Goal: Task Accomplishment & Management: Manage account settings

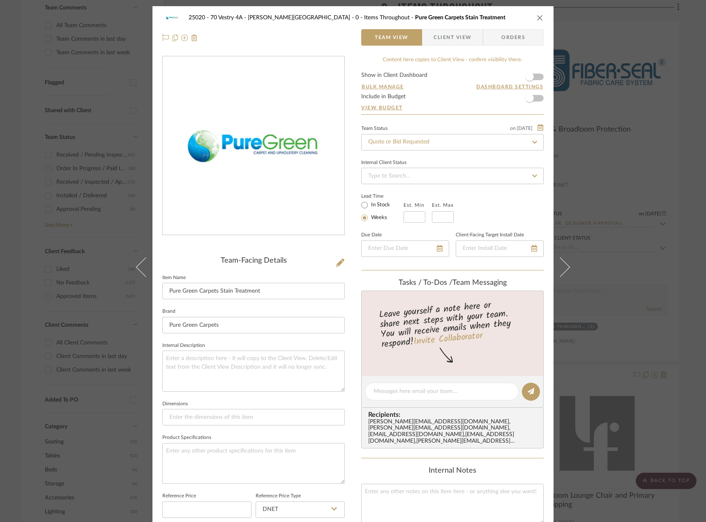
drag, startPoint x: 20, startPoint y: 60, endPoint x: 29, endPoint y: 58, distance: 9.5
click at [21, 59] on div "25020 - 70 Vestry 4A - Grant-Stanleigh 0 - Items Throughout Pure Green Carpets …" at bounding box center [353, 261] width 706 height 522
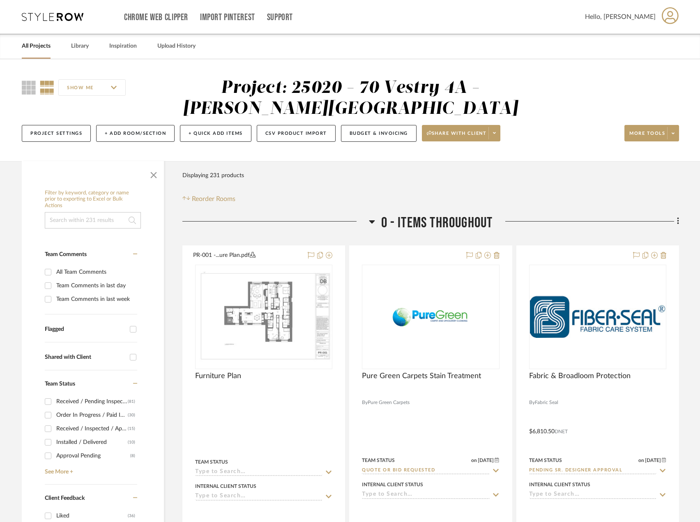
click at [43, 40] on div "All Projects" at bounding box center [36, 46] width 29 height 25
click at [37, 47] on link "All Projects" at bounding box center [36, 46] width 29 height 11
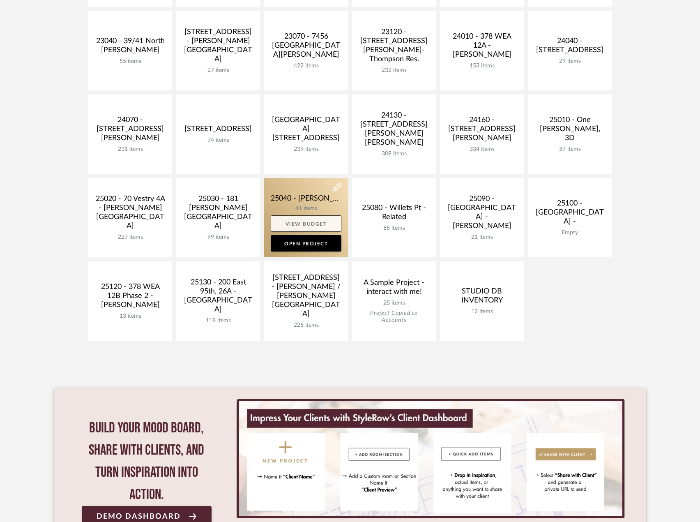
scroll to position [196, 0]
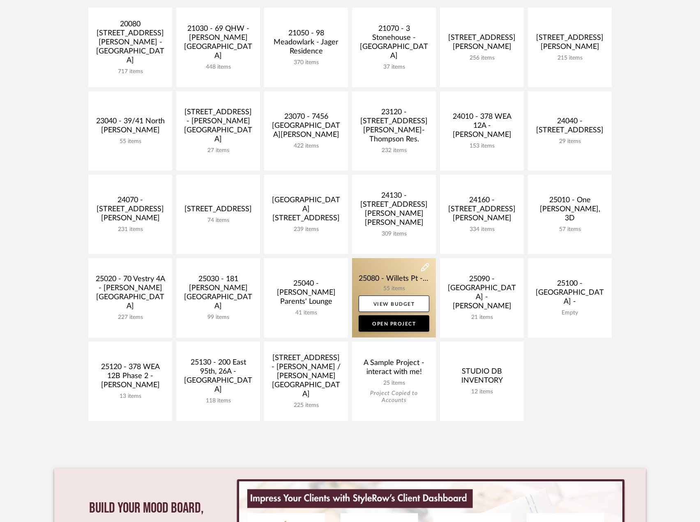
click at [413, 280] on link at bounding box center [394, 297] width 84 height 79
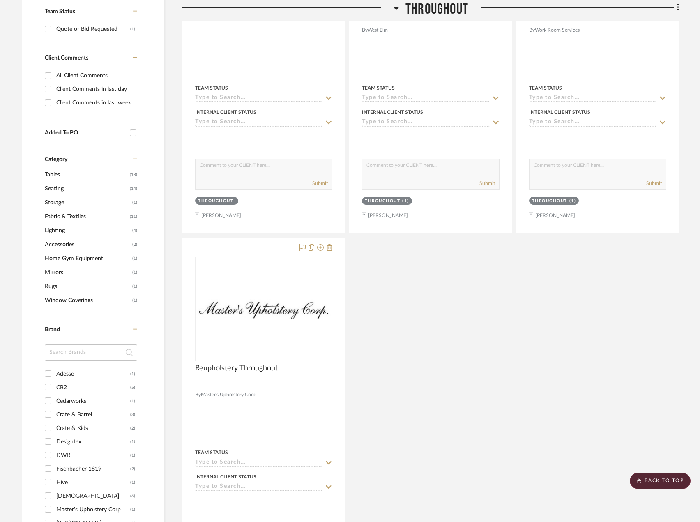
scroll to position [411, 0]
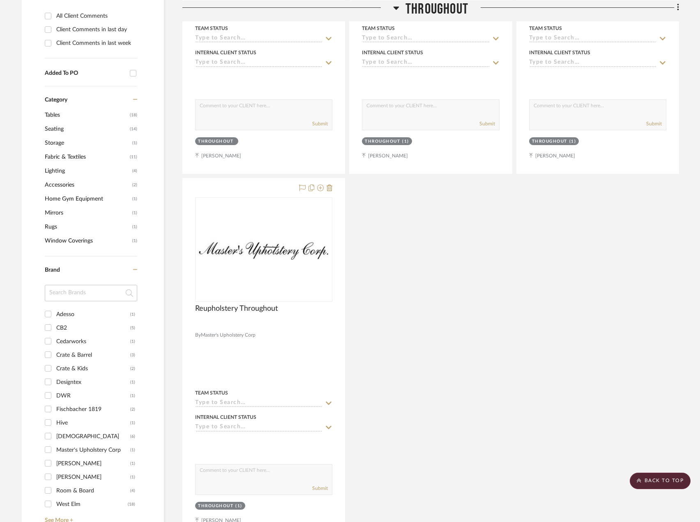
click at [53, 153] on span "Fabric & Textiles" at bounding box center [86, 157] width 83 height 14
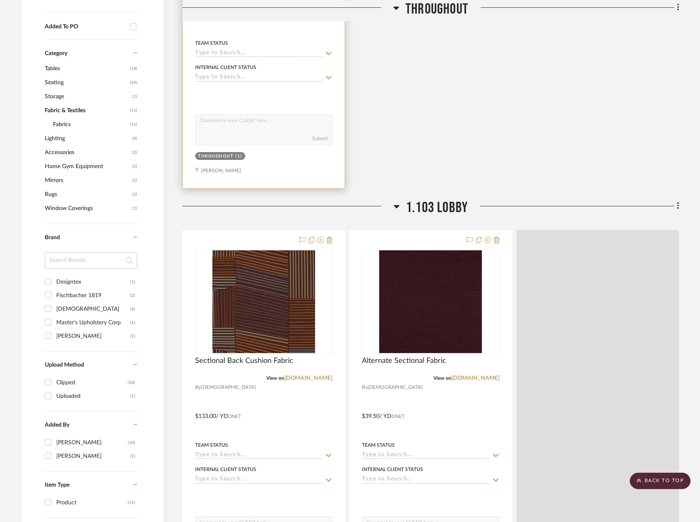
scroll to position [364, 0]
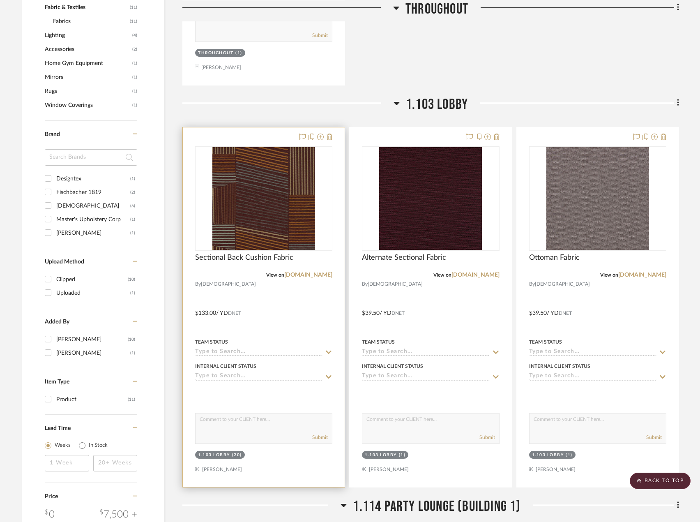
scroll to position [570, 0]
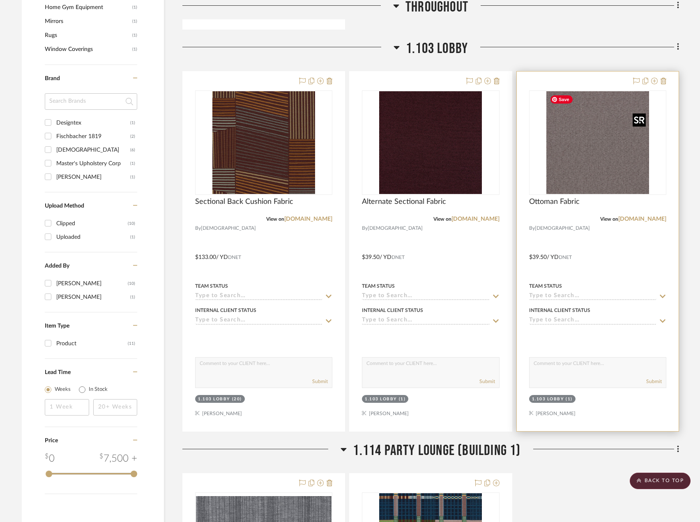
click at [0, 0] on img at bounding box center [0, 0] width 0 height 0
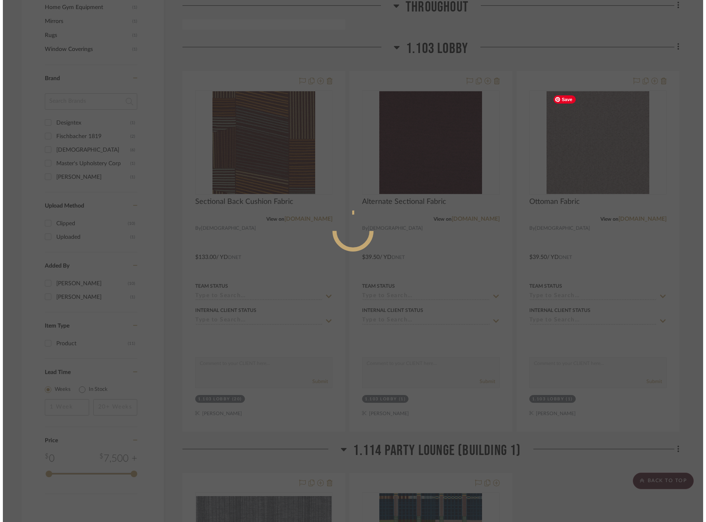
scroll to position [0, 0]
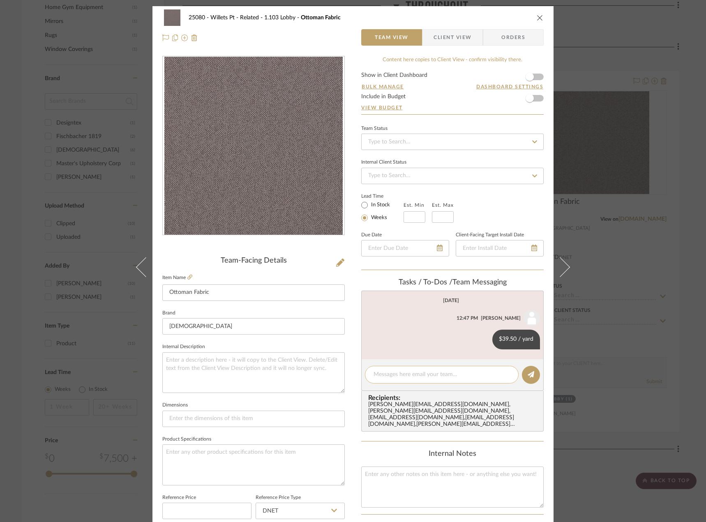
click at [408, 368] on div at bounding box center [442, 375] width 154 height 18
click at [391, 378] on textarea at bounding box center [441, 374] width 136 height 9
click at [434, 377] on textarea "Hi Saamiah, can you reuqest a quote for" at bounding box center [441, 374] width 136 height 9
click at [430, 376] on textarea "Hi Saamiah, can you reuqest a quote for" at bounding box center [441, 374] width 136 height 9
click at [432, 374] on textarea "Hi Saamiah, can you reqest a quote for" at bounding box center [441, 374] width 136 height 9
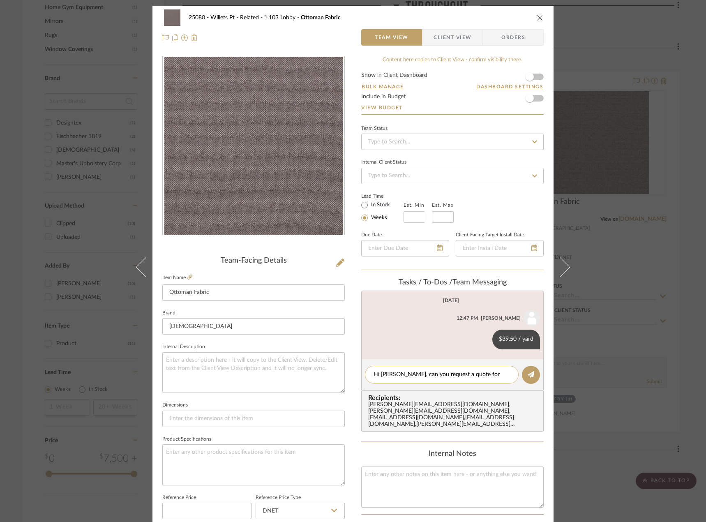
click at [497, 379] on div "Hi Saamiah, can you request a quote for" at bounding box center [442, 375] width 154 height 18
click at [497, 373] on textarea "Hi Saamiah, can you request a quote for" at bounding box center [441, 374] width 136 height 9
type textarea "Hi Saamiah, can you request a quote for 10.5 yards?"
click at [531, 381] on button at bounding box center [531, 375] width 18 height 18
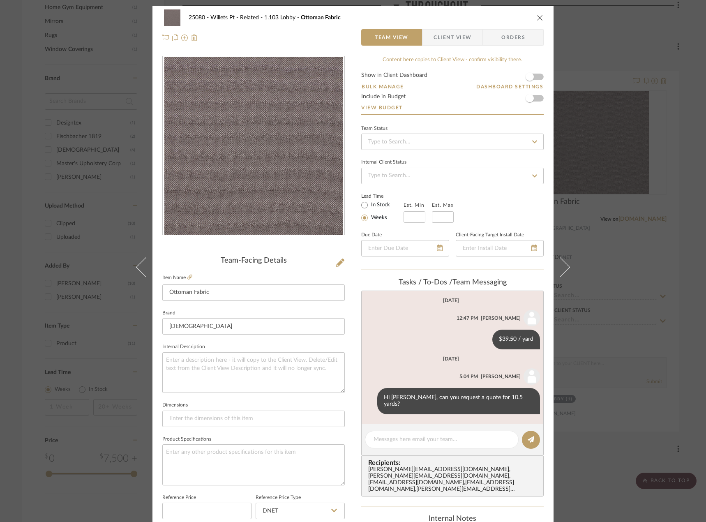
click at [580, 72] on div "25080 - Willets Pt - Related 1.103 Lobby Ottoman Fabric Team View Client View O…" at bounding box center [353, 261] width 706 height 522
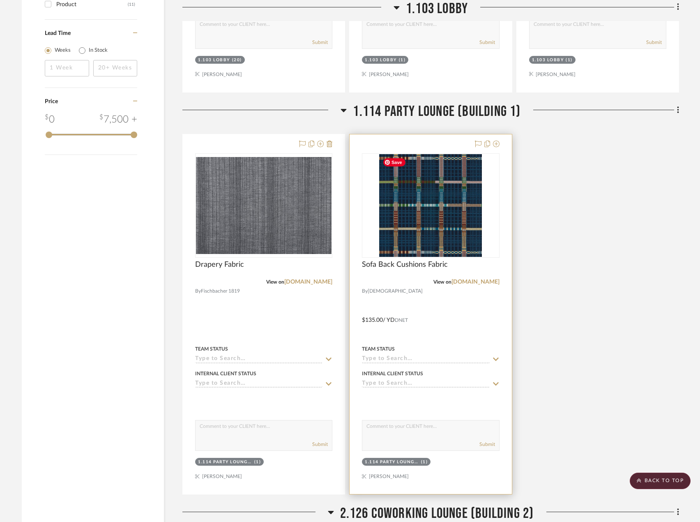
scroll to position [981, 0]
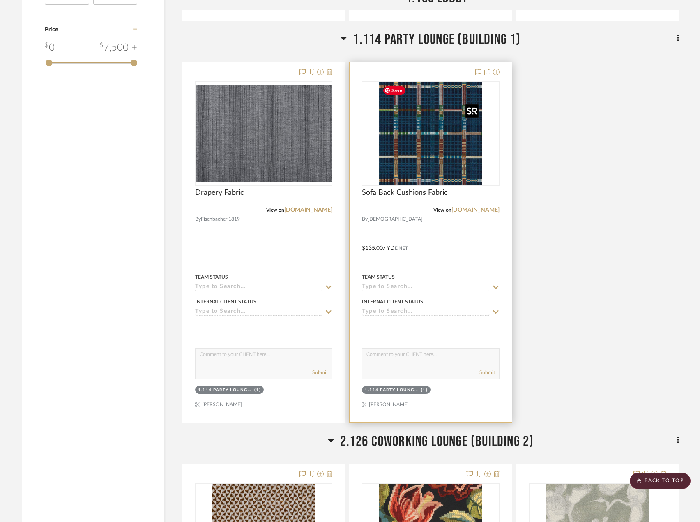
click at [431, 161] on img "0" at bounding box center [430, 133] width 103 height 103
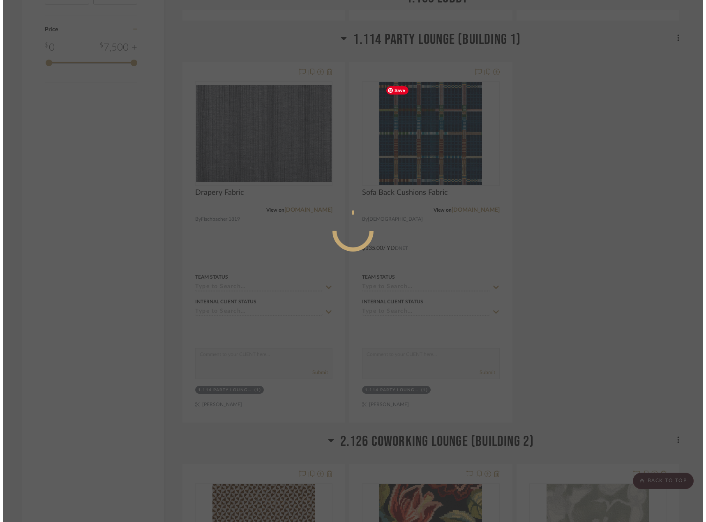
scroll to position [0, 0]
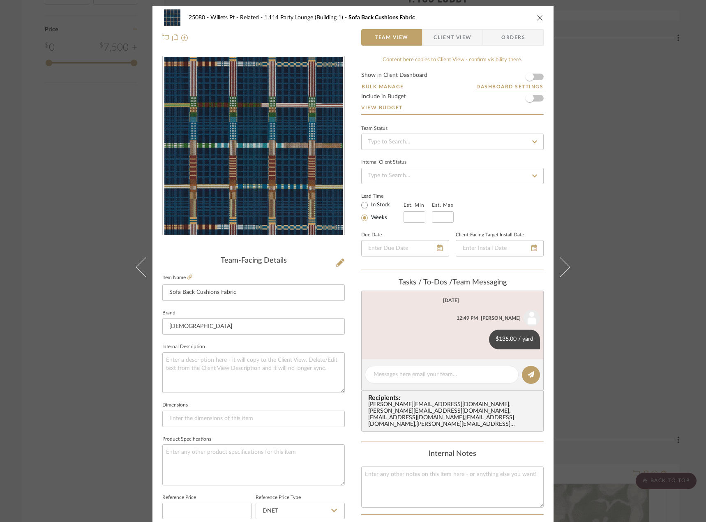
click at [605, 258] on div "25080 - Willets Pt - Related 1.114 Party Lounge (Building 1) Sofa Back Cushions…" at bounding box center [353, 261] width 706 height 522
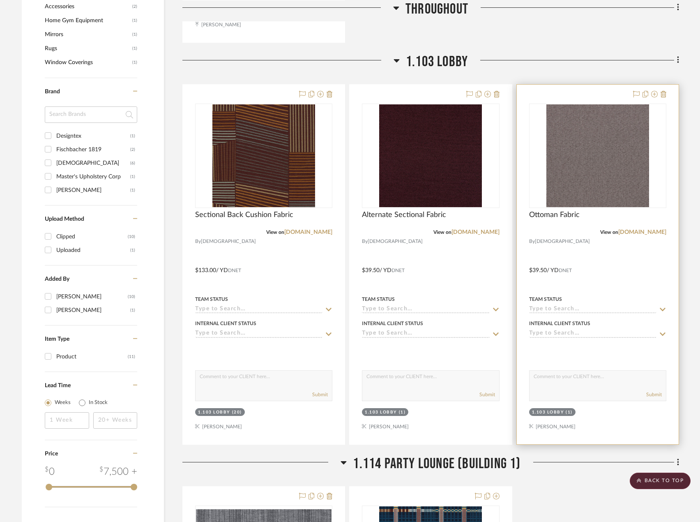
scroll to position [488, 0]
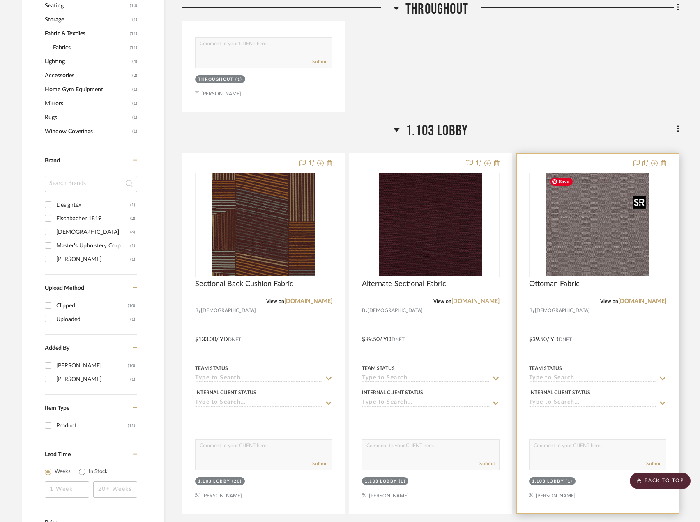
click at [613, 233] on img "0" at bounding box center [597, 224] width 103 height 103
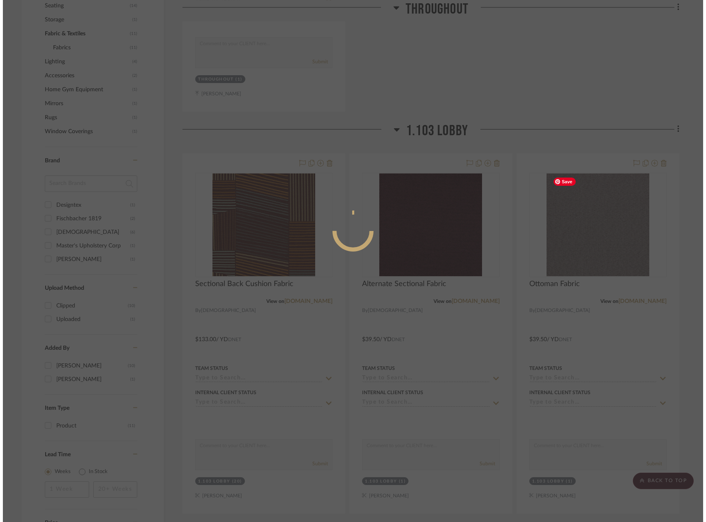
scroll to position [0, 0]
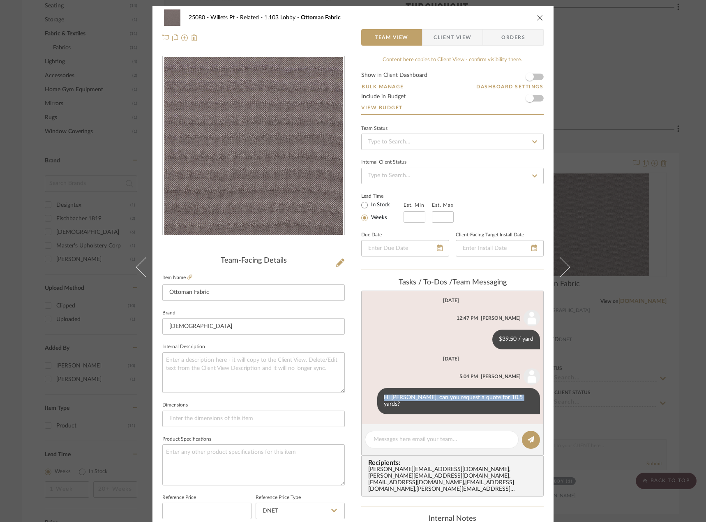
drag, startPoint x: 400, startPoint y: 399, endPoint x: 541, endPoint y: 399, distance: 140.9
click at [538, 401] on list-of-messages "September 2nd, 2025 Jada Nolan 12:47 PM $39.50 / yard Today Jada Nolan 5:04 PM …" at bounding box center [452, 357] width 182 height 134
copy div "Hi Saamiah, can you request a quote for 10.5 yards?"
click at [688, 145] on div "25080 - Willets Pt - Related 1.103 Lobby Ottoman Fabric Team View Client View O…" at bounding box center [353, 261] width 706 height 522
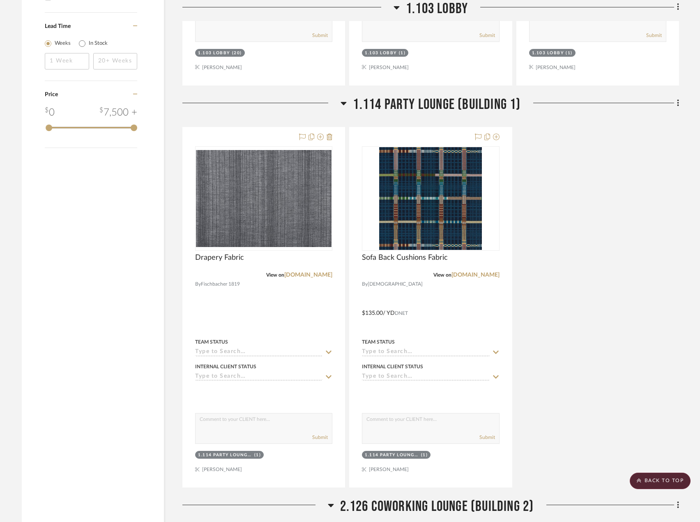
scroll to position [940, 0]
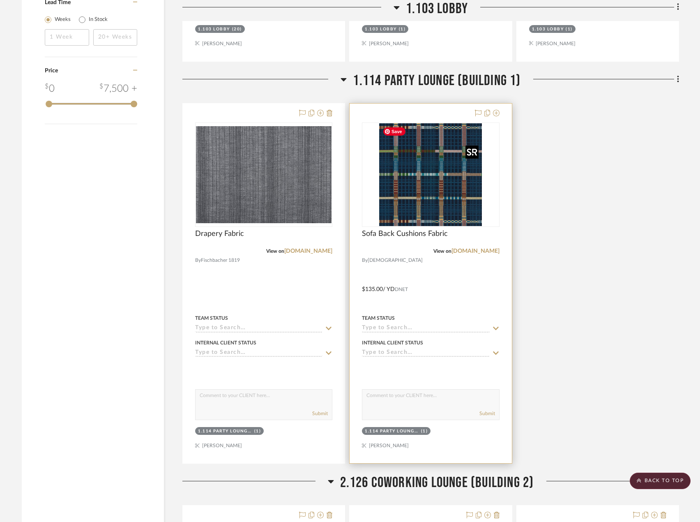
click at [447, 175] on img "0" at bounding box center [430, 174] width 103 height 103
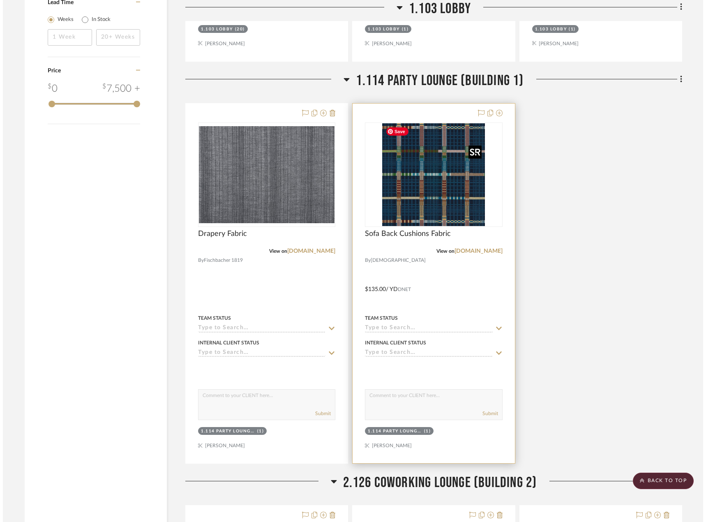
scroll to position [0, 0]
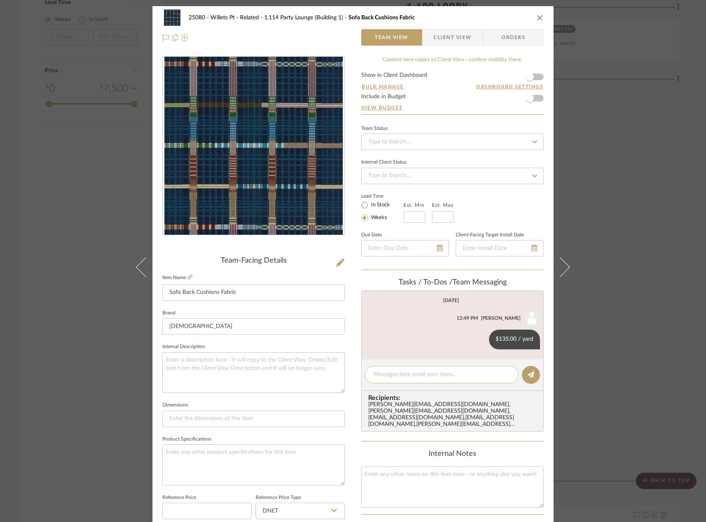
click at [389, 372] on textarea at bounding box center [441, 374] width 136 height 9
paste textarea "Hi Saamiah, can you request a quote for 10.5 yards?"
click at [484, 375] on textarea "Hi Saamiah, can you request a quote for 10.5 yards?" at bounding box center [441, 374] width 136 height 9
type textarea "Hi Saamiah, can you request a quote for 5 yards?"
click at [530, 382] on button at bounding box center [531, 375] width 18 height 18
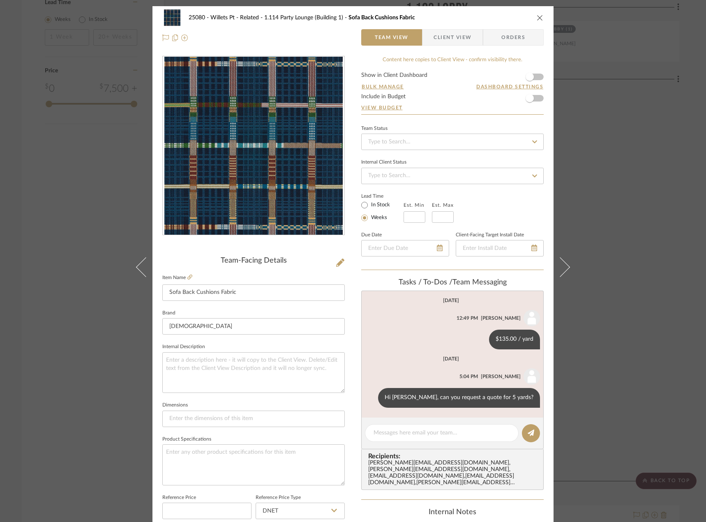
click at [595, 109] on div "25080 - Willets Pt - Related 1.114 Party Lounge (Building 1) Sofa Back Cushions…" at bounding box center [353, 261] width 706 height 522
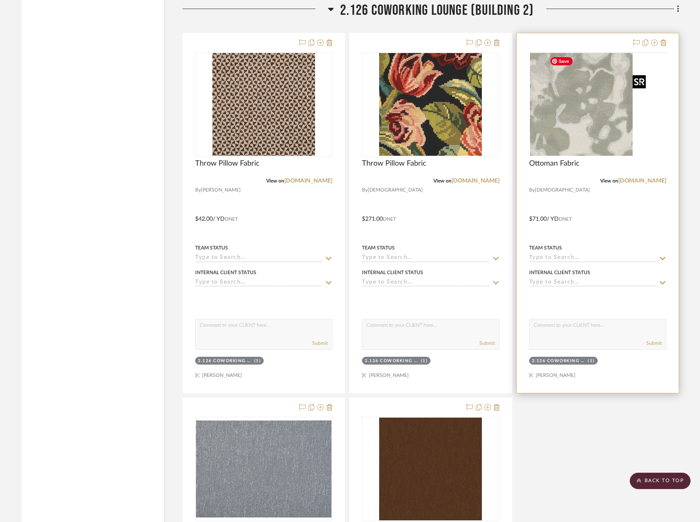
scroll to position [1309, 0]
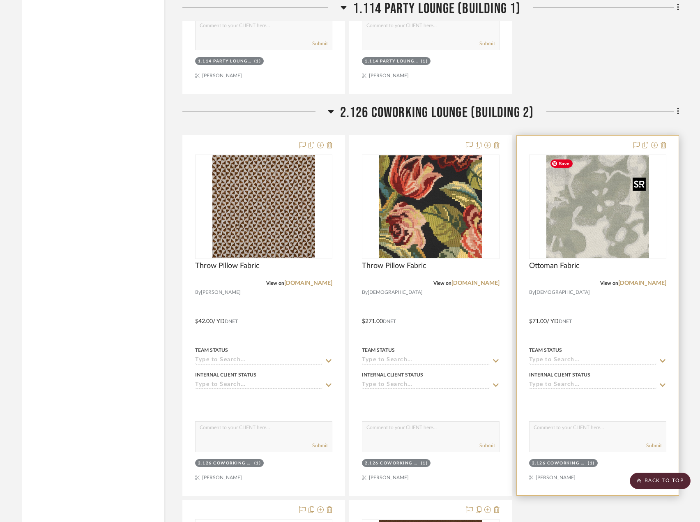
click at [0, 0] on img at bounding box center [0, 0] width 0 height 0
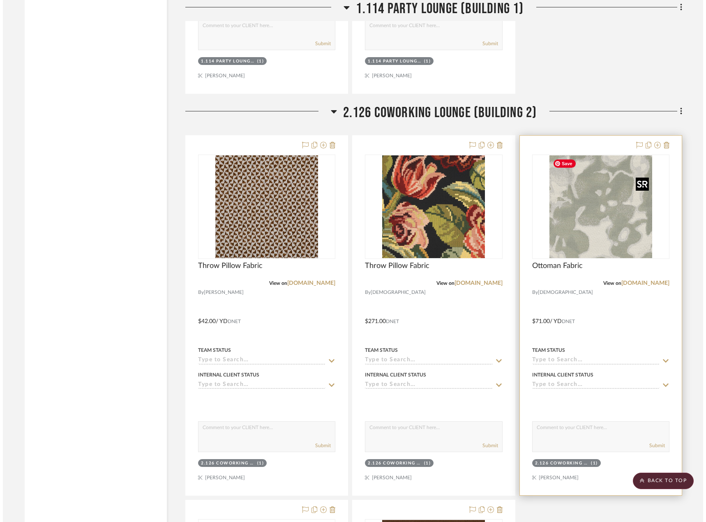
scroll to position [0, 0]
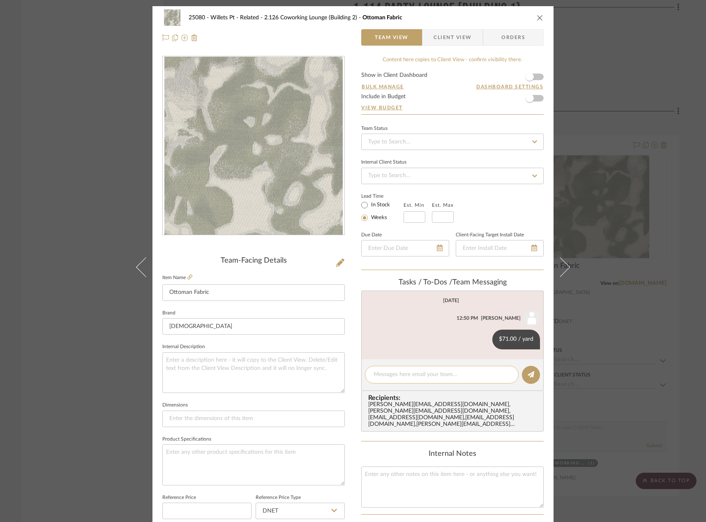
click at [436, 369] on div at bounding box center [442, 375] width 154 height 18
click at [433, 378] on textarea at bounding box center [441, 374] width 136 height 9
paste textarea "3 Guest ottomans $280 each ,2 yards each."
drag, startPoint x: 480, startPoint y: 373, endPoint x: 509, endPoint y: 315, distance: 65.2
click at [364, 401] on div "Tasks / To-Dos / team Messaging September 2nd, 2025 Jada Nolan 12:50 PM $71.00 …" at bounding box center [452, 354] width 182 height 153
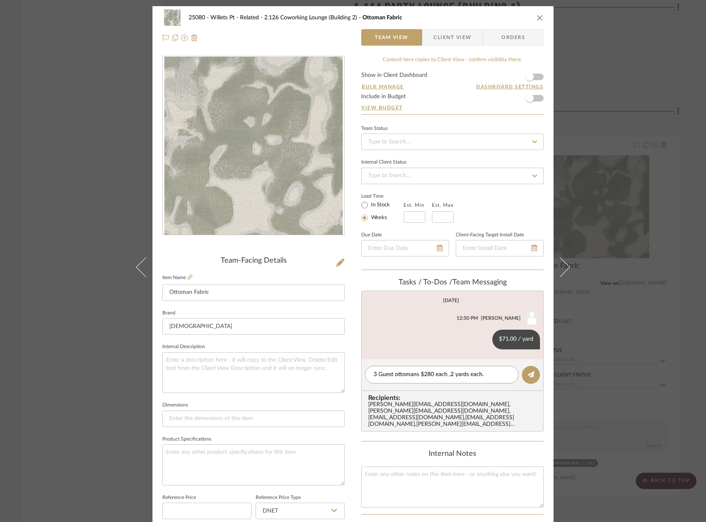
type textarea "3 Guest ottomans $280 each ,2 yards each."
drag, startPoint x: 633, startPoint y: 102, endPoint x: 495, endPoint y: 241, distance: 195.5
click at [632, 103] on div "25080 - Willets Pt - Related 2.126 Coworking Lounge (Building 2) Ottoman Fabric…" at bounding box center [353, 261] width 706 height 522
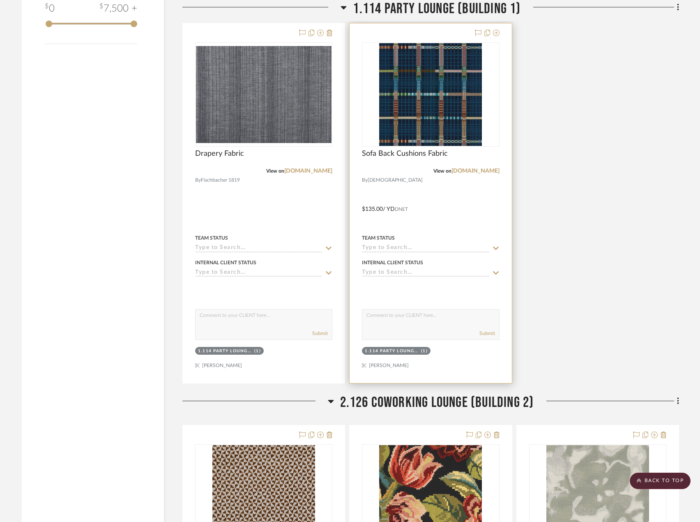
scroll to position [899, 0]
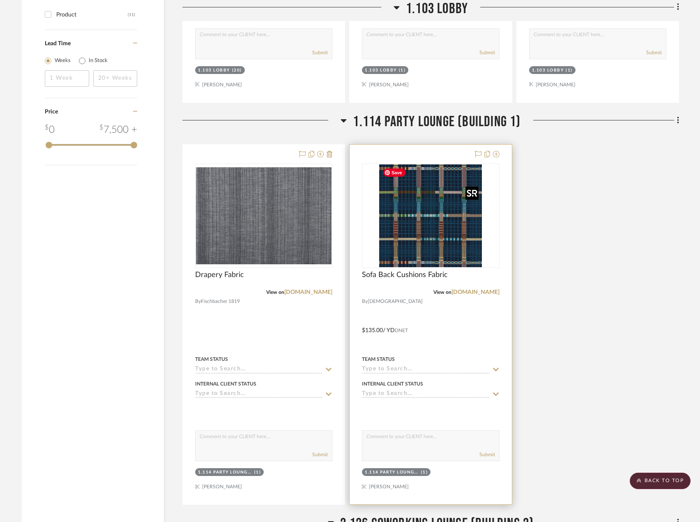
click at [475, 243] on img "0" at bounding box center [430, 215] width 103 height 103
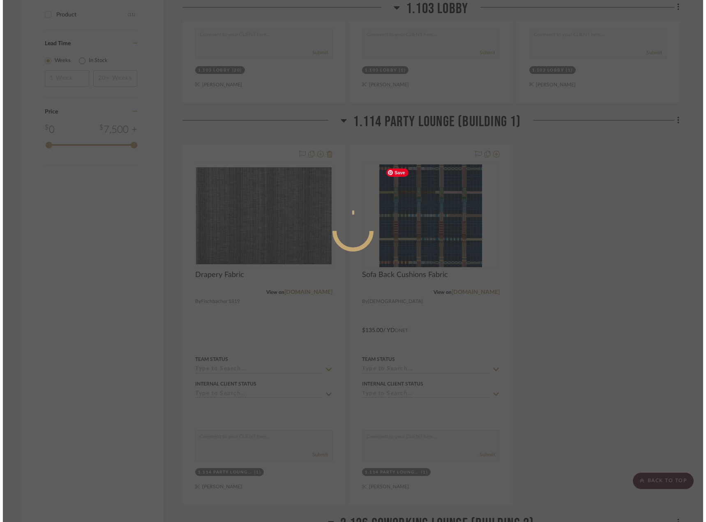
scroll to position [0, 0]
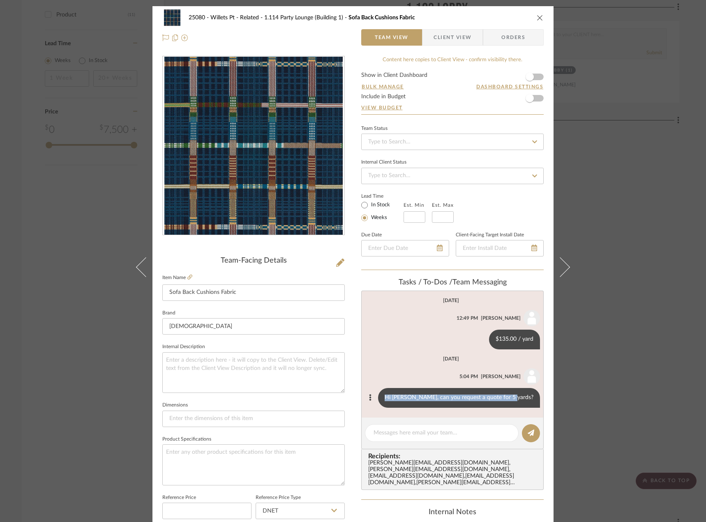
drag, startPoint x: 406, startPoint y: 400, endPoint x: 530, endPoint y: 395, distance: 124.2
click at [530, 395] on div "Hi Saamiah, can you request a quote for 5 yards?" at bounding box center [459, 398] width 162 height 20
copy div "Hi Saamiah, can you request a quote for 5 yards?"
click at [645, 291] on div "25080 - Willets Pt - Related 1.114 Party Lounge (Building 1) Sofa Back Cushions…" at bounding box center [353, 261] width 706 height 522
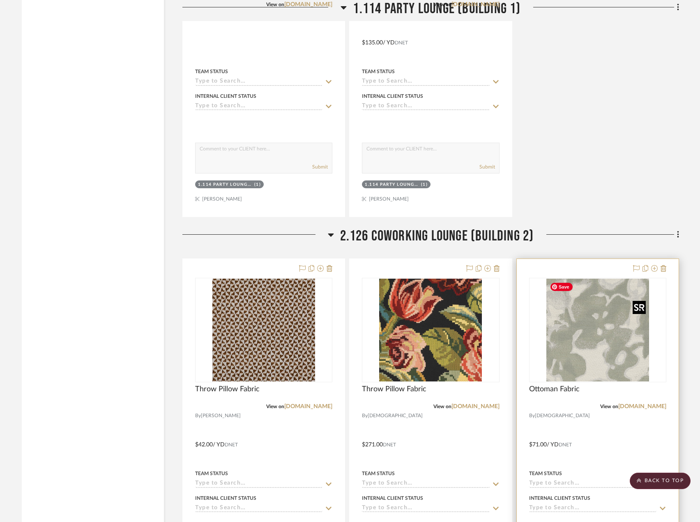
scroll to position [1350, 0]
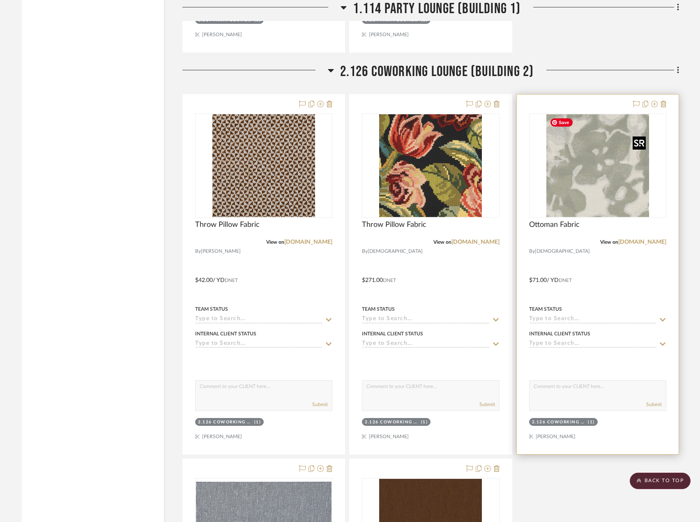
click at [601, 147] on img "0" at bounding box center [597, 165] width 103 height 103
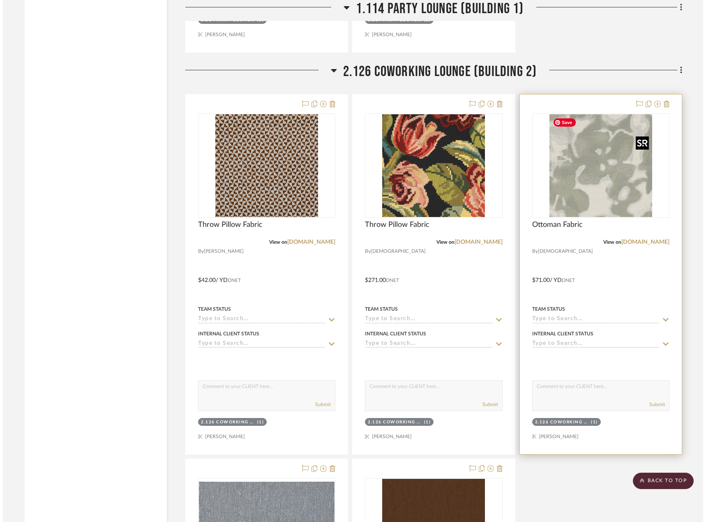
scroll to position [0, 0]
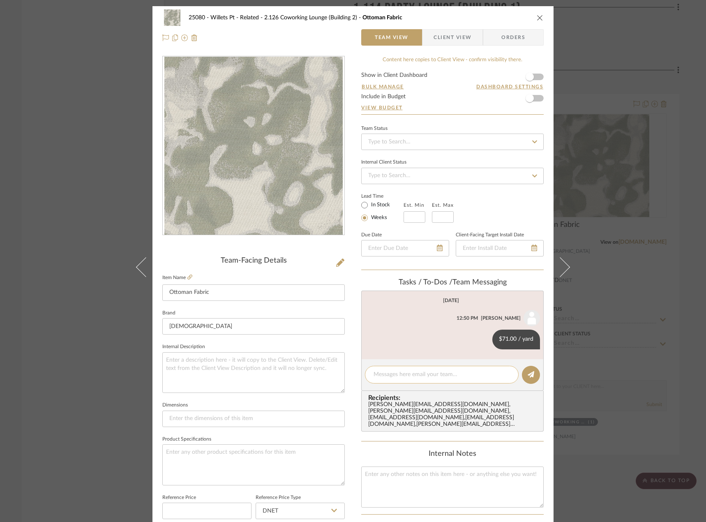
click at [414, 373] on textarea at bounding box center [441, 374] width 136 height 9
paste textarea "Hi Saamiah, can you request a quote for 5 yards?"
click at [475, 371] on textarea "Hi Saamiah, can you request a quote for 5 yards?" at bounding box center [441, 374] width 136 height 9
type textarea "Hi Saamiah, can you request a quote for 6 yards?"
click at [685, 173] on div "25080 - Willets Pt - Related 2.126 Coworking Lounge (Building 2) Ottoman Fabric…" at bounding box center [353, 261] width 706 height 522
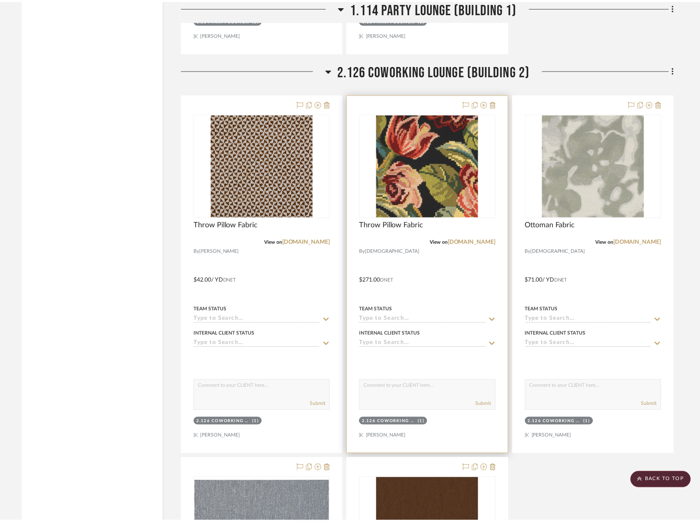
scroll to position [1350, 0]
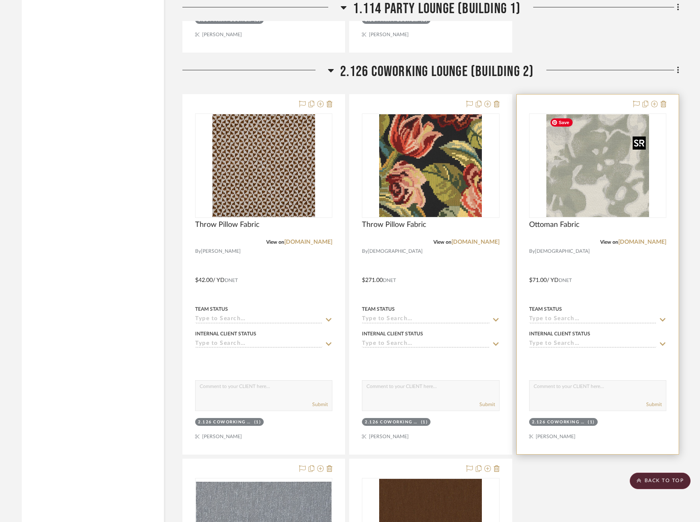
click at [606, 177] on img "0" at bounding box center [597, 165] width 103 height 103
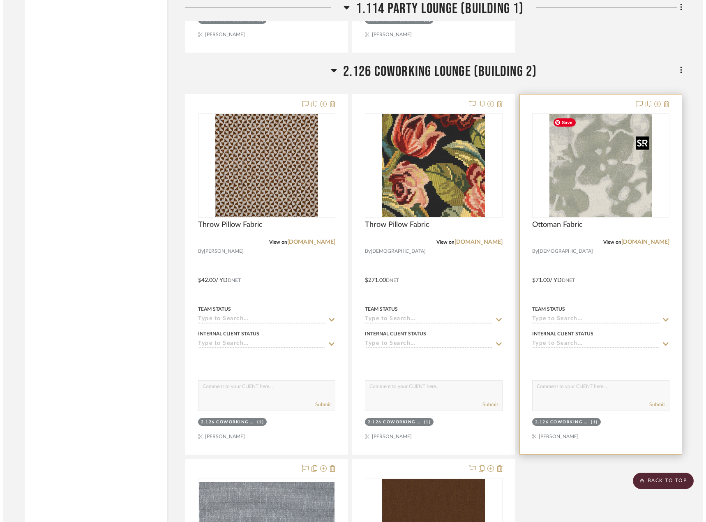
scroll to position [0, 0]
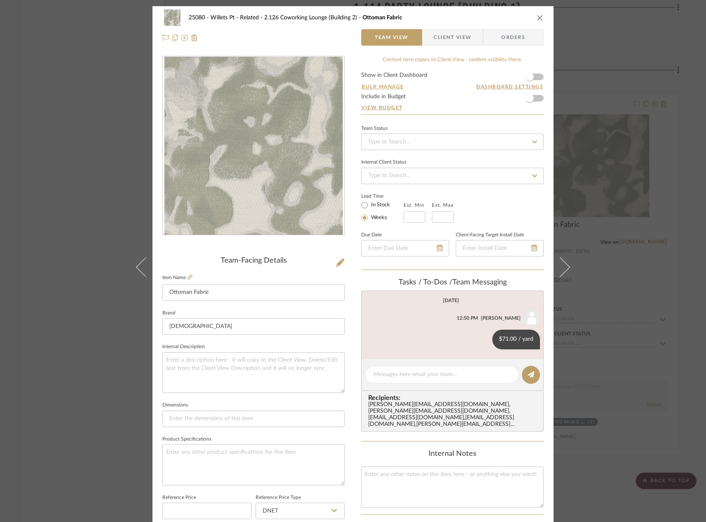
click at [447, 387] on editor-of-message at bounding box center [452, 375] width 182 height 32
click at [457, 369] on div at bounding box center [442, 375] width 154 height 18
paste textarea "Hi Saamiah, can you request a quote for 5 yards?"
click at [474, 375] on textarea "Hi Saamiah, can you request a quote for 5 yards?" at bounding box center [441, 374] width 136 height 9
type textarea "Hi Saamiah, can you request a quote for 6 yards?"
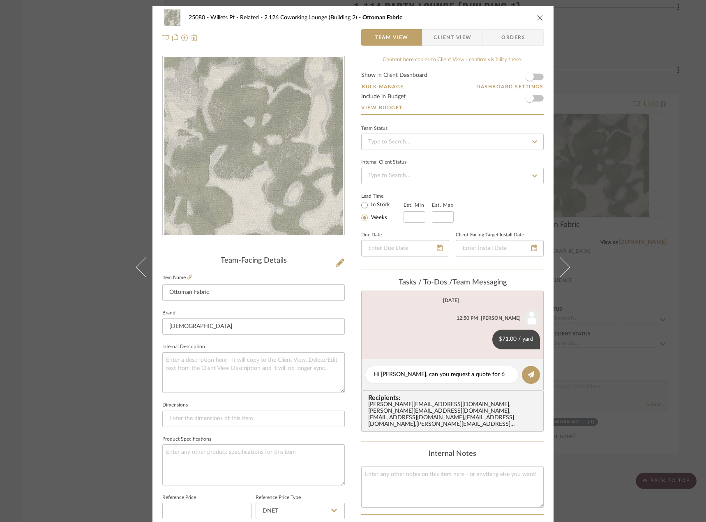
drag, startPoint x: 521, startPoint y: 373, endPoint x: 391, endPoint y: 405, distance: 134.0
click at [522, 374] on button at bounding box center [531, 375] width 18 height 18
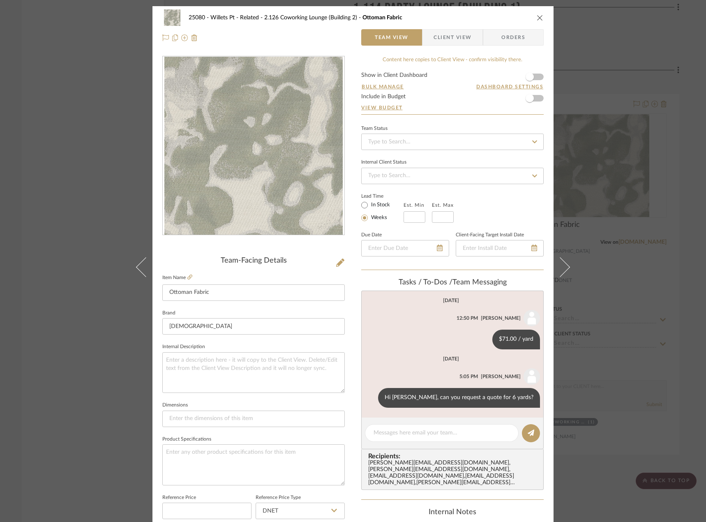
drag, startPoint x: 677, startPoint y: 60, endPoint x: 557, endPoint y: 67, distance: 120.2
click at [676, 60] on div "25080 - Willets Pt - Related 2.126 Coworking Lounge (Building 2) Ottoman Fabric…" at bounding box center [353, 261] width 706 height 522
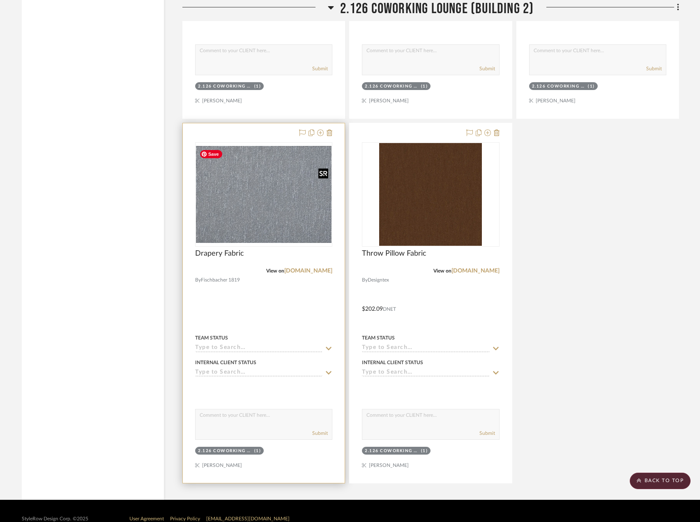
scroll to position [1702, 0]
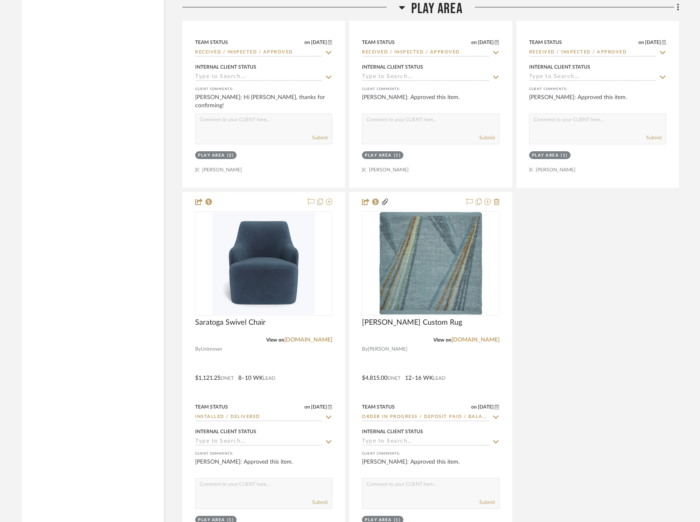
scroll to position [2553, 0]
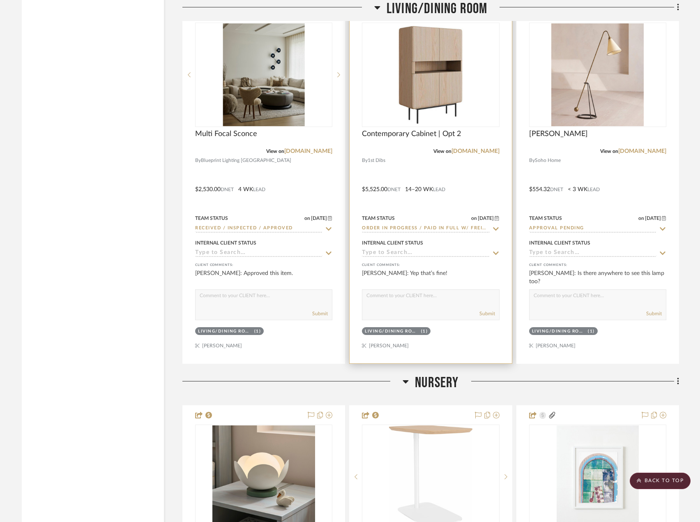
click at [439, 224] on div "Team Status on [DATE] [DATE] Order In Progress / Paid In Full w/ Freight, No Ba…" at bounding box center [430, 223] width 137 height 20
click at [433, 228] on input "Order In Progress / Paid In Full w/ Freight, No Balance due" at bounding box center [425, 229] width 127 height 8
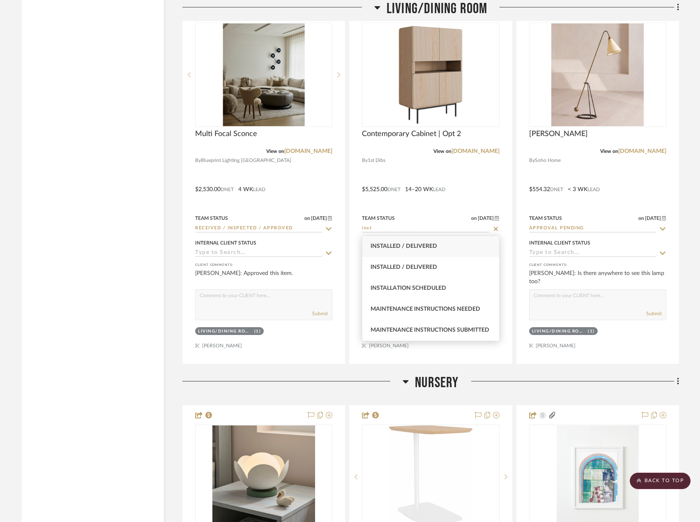
type input "inst"
click at [411, 249] on div "Installed / Delivered" at bounding box center [430, 246] width 136 height 21
type input "[DATE]"
type input "Installed / Delivered"
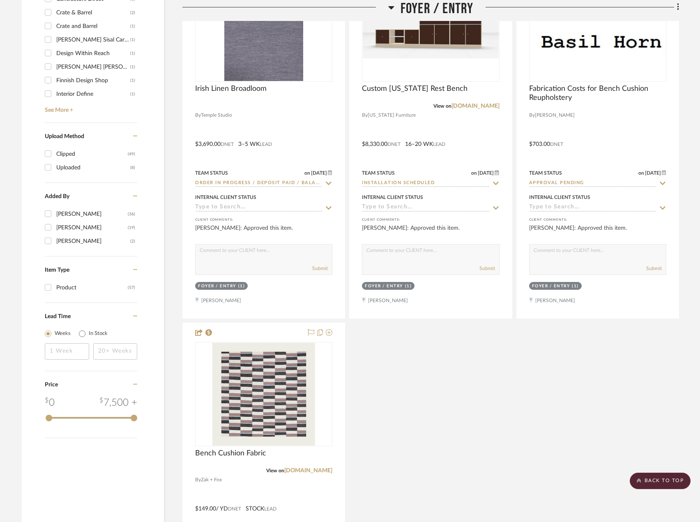
scroll to position [786, 0]
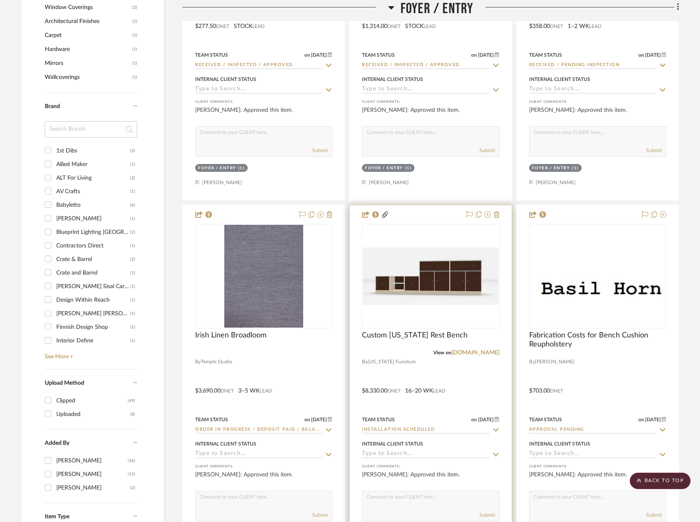
click at [445, 427] on input "Installation Scheduled" at bounding box center [425, 430] width 127 height 8
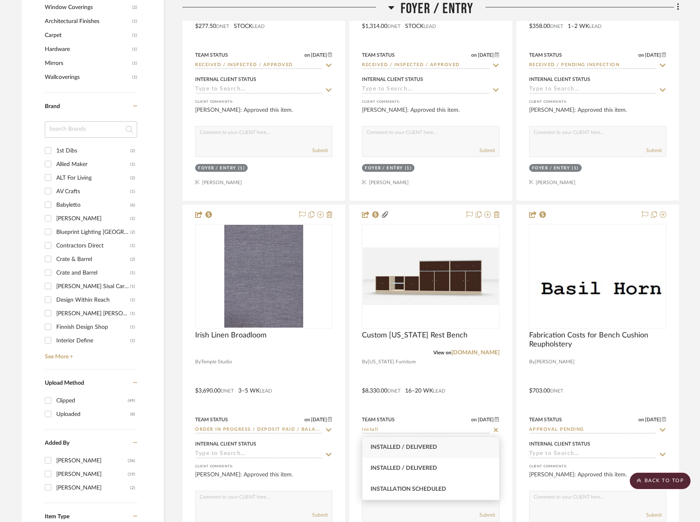
type input "install"
click at [424, 446] on span "Installed / Delivered" at bounding box center [404, 447] width 67 height 6
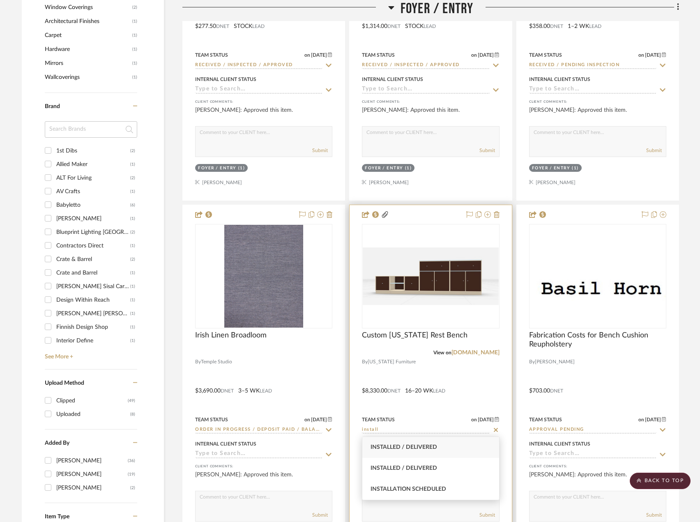
type input "[DATE]"
type input "Installed / Delivered"
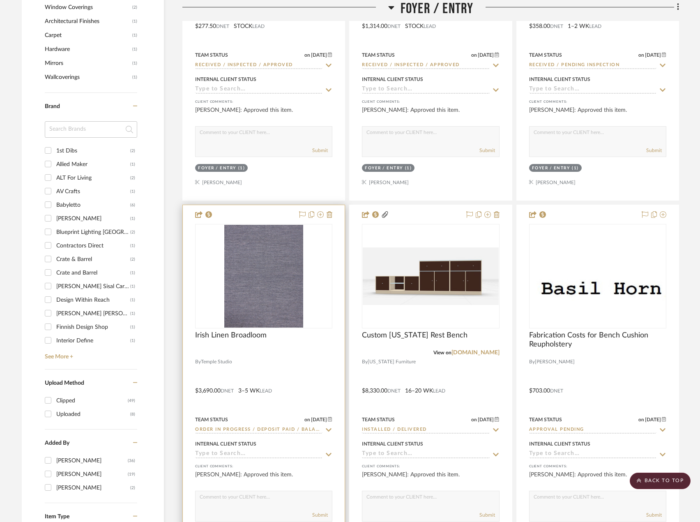
click at [286, 432] on input "Order in Progress / Deposit Paid / Balance due" at bounding box center [258, 430] width 127 height 8
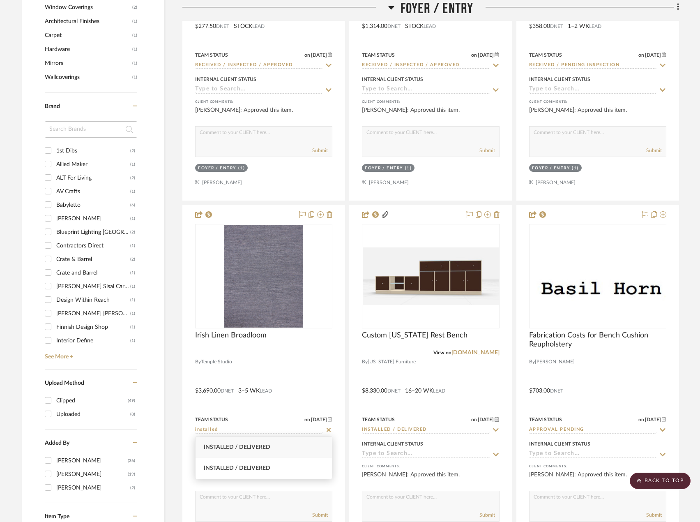
type input "installed"
click at [260, 442] on div "Installed / Delivered" at bounding box center [264, 447] width 136 height 21
type input "[DATE]"
type input "Installed / Delivered"
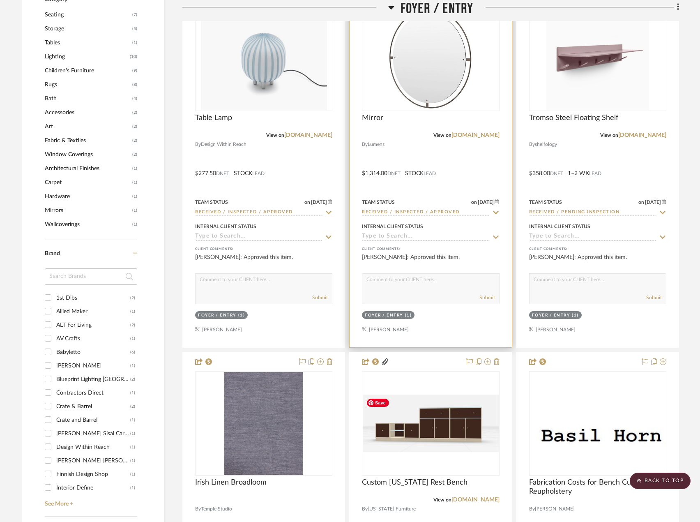
scroll to position [539, 0]
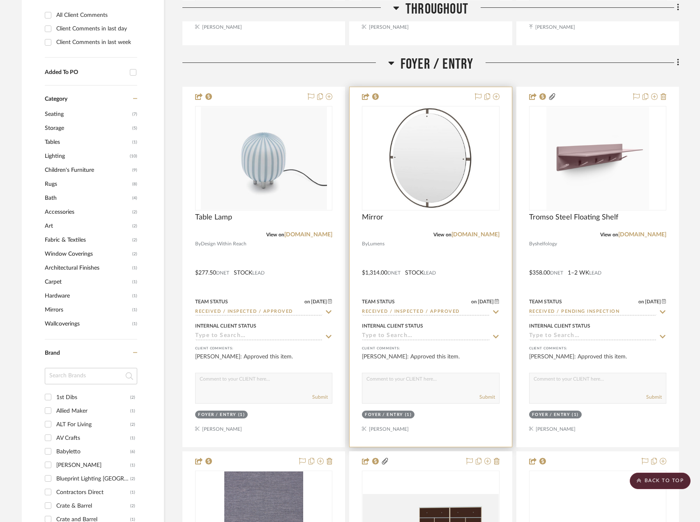
click at [411, 311] on input "Received / Inspected / Approved" at bounding box center [425, 312] width 127 height 8
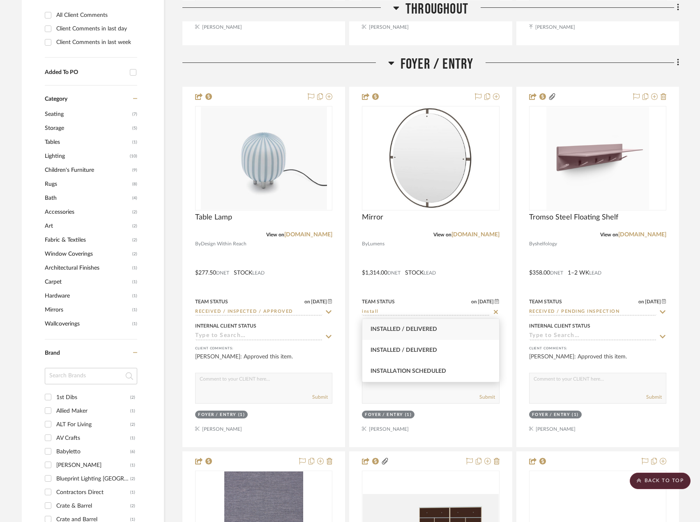
type input "install"
click at [420, 332] on span "Installed / Delivered" at bounding box center [404, 329] width 67 height 6
type input "[DATE]"
type input "Installed / Delivered"
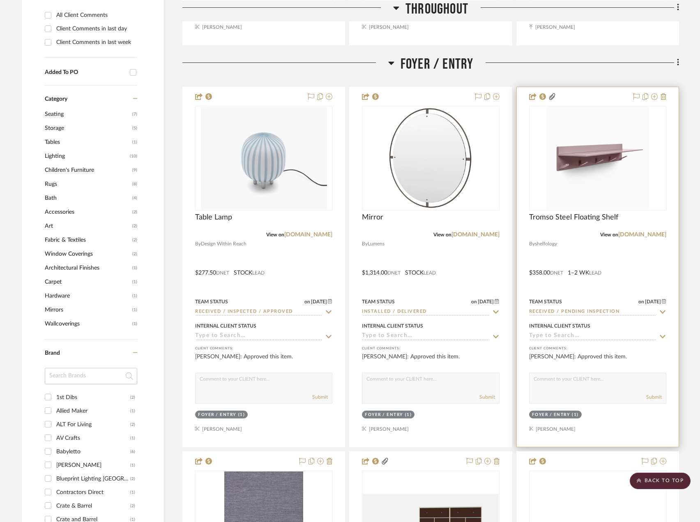
click at [563, 312] on input "Received / Pending Inspection" at bounding box center [592, 312] width 127 height 8
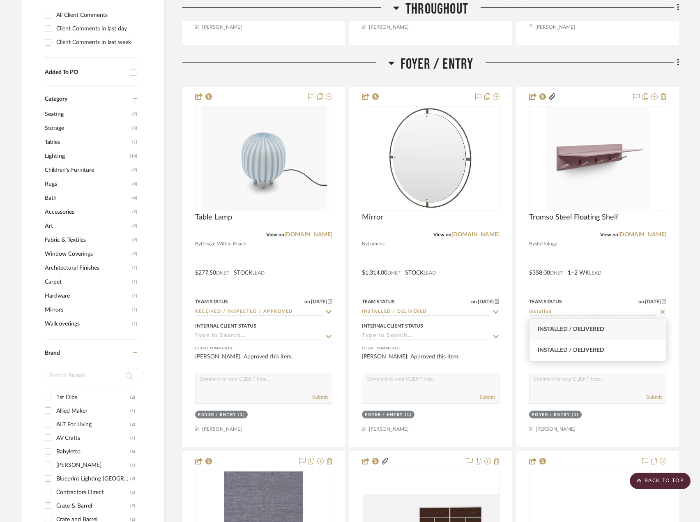
type input "installed"
click at [566, 331] on span "Installed / Delivered" at bounding box center [571, 329] width 67 height 6
type input "[DATE]"
type input "Installed / Delivered"
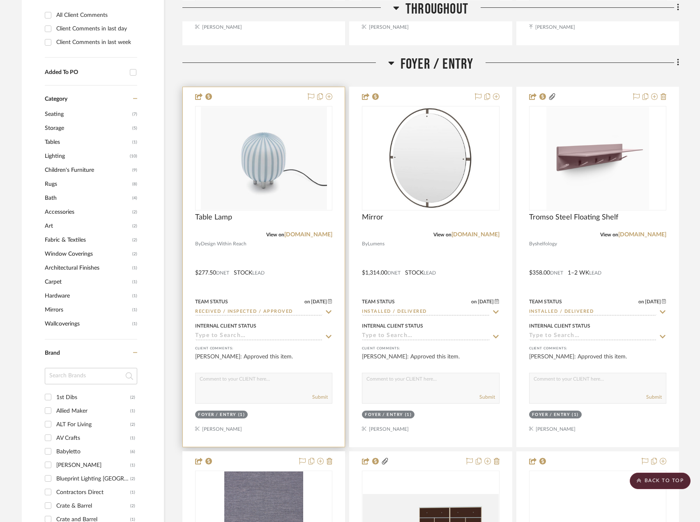
click at [260, 310] on input "Received / Inspected / Approved" at bounding box center [258, 312] width 127 height 8
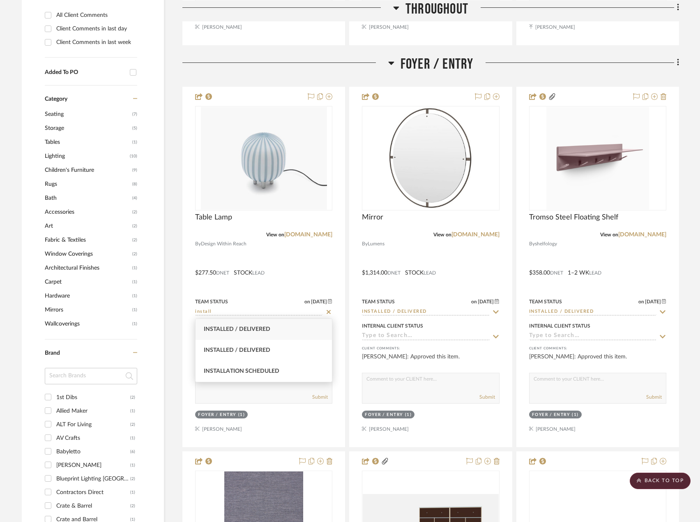
type input "install"
click at [255, 327] on span "Installed / Delivered" at bounding box center [237, 329] width 67 height 6
type input "[DATE]"
type input "Installed / Delivered"
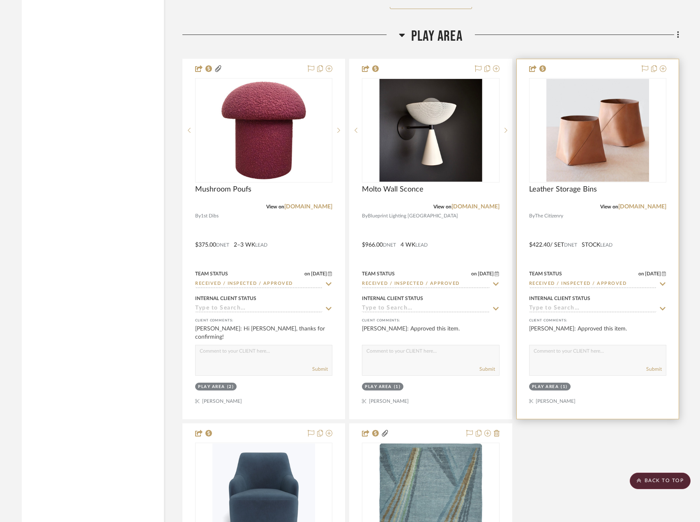
scroll to position [1772, 0]
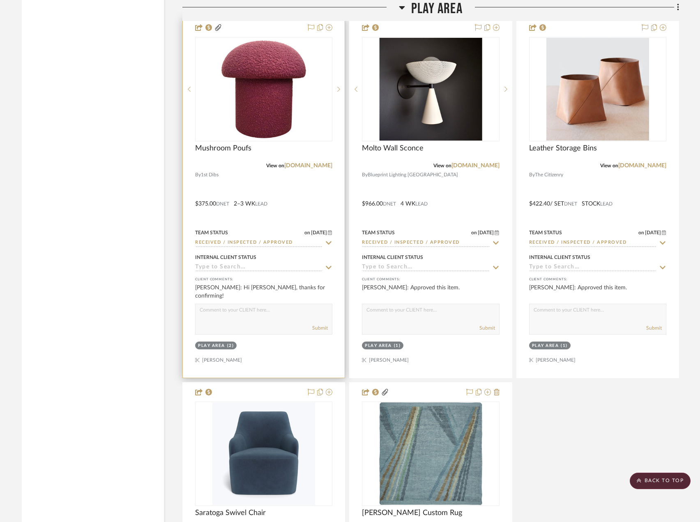
click at [271, 242] on input "Received / Inspected / Approved" at bounding box center [258, 243] width 127 height 8
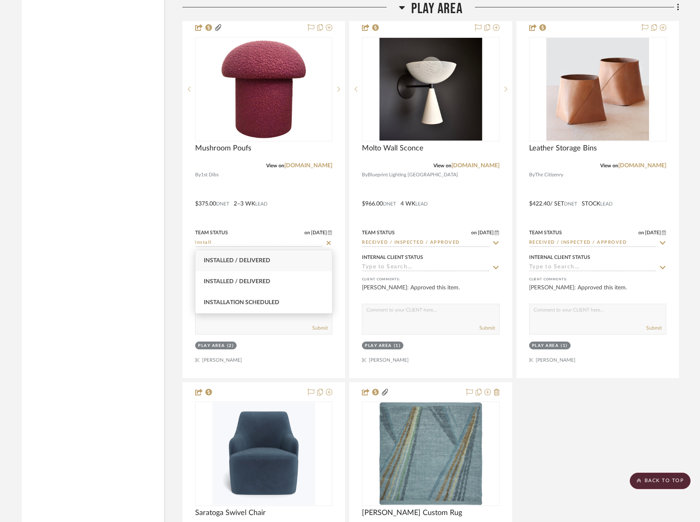
type input "install"
click at [272, 265] on div "Installed / Delivered" at bounding box center [264, 260] width 136 height 21
type input "[DATE]"
type input "Installed / Delivered"
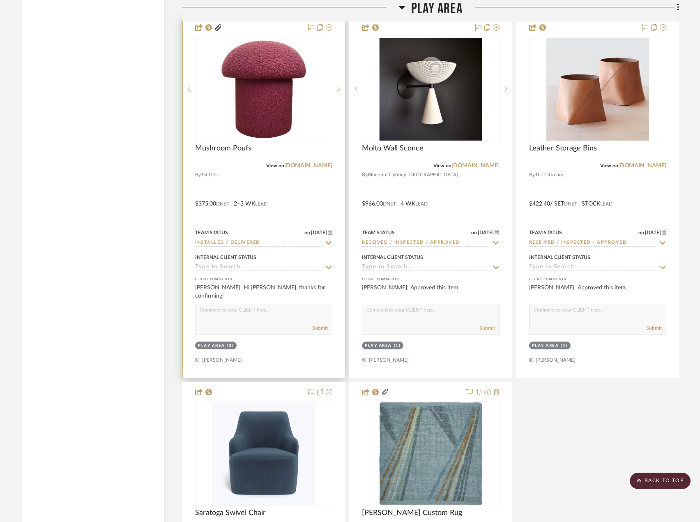
click at [276, 243] on input "Installed / Delivered" at bounding box center [258, 243] width 127 height 8
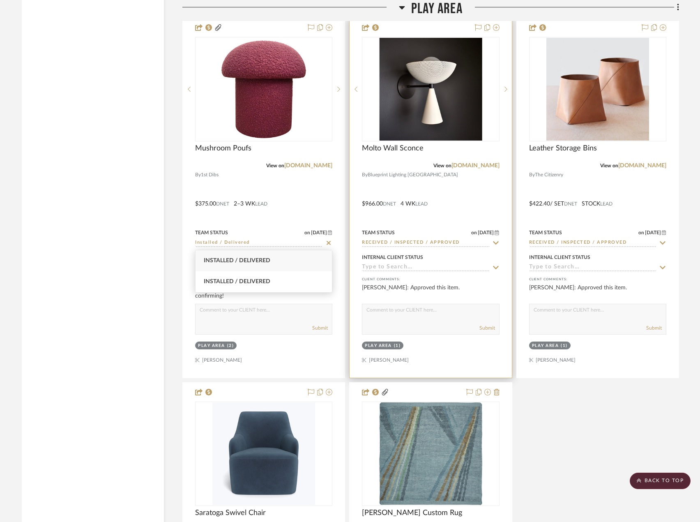
click at [453, 239] on input "Received / Inspected / Approved" at bounding box center [425, 243] width 127 height 8
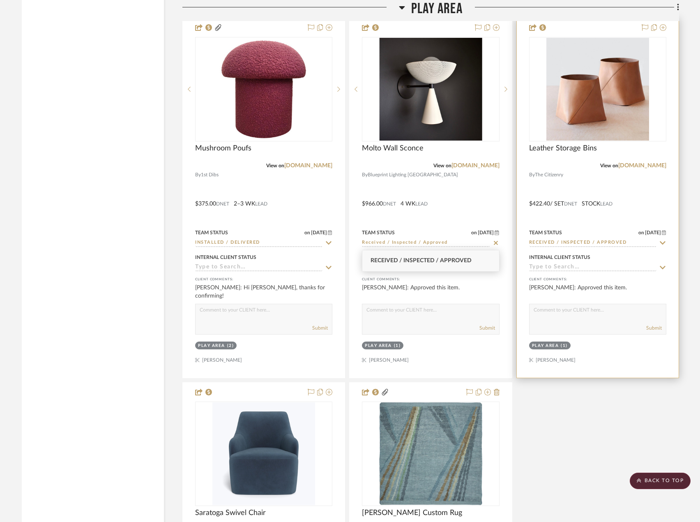
paste input "Installed / Deliver"
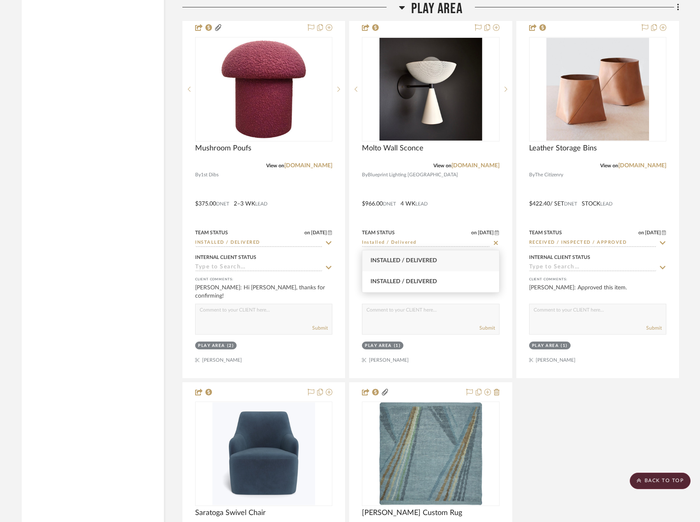
type input "Installed / Delivered"
type input "[DATE]"
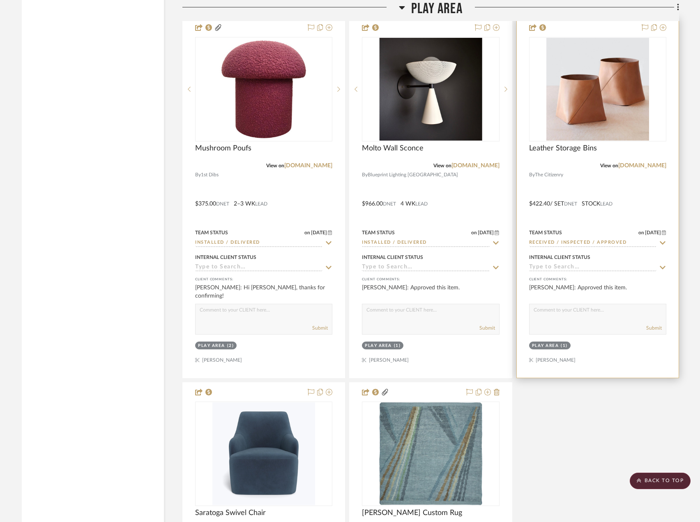
click at [581, 240] on input "Received / Inspected / Approved" at bounding box center [592, 243] width 127 height 8
paste input "Installed / Deliver"
type input "Installed / Delivered"
type input "[DATE]"
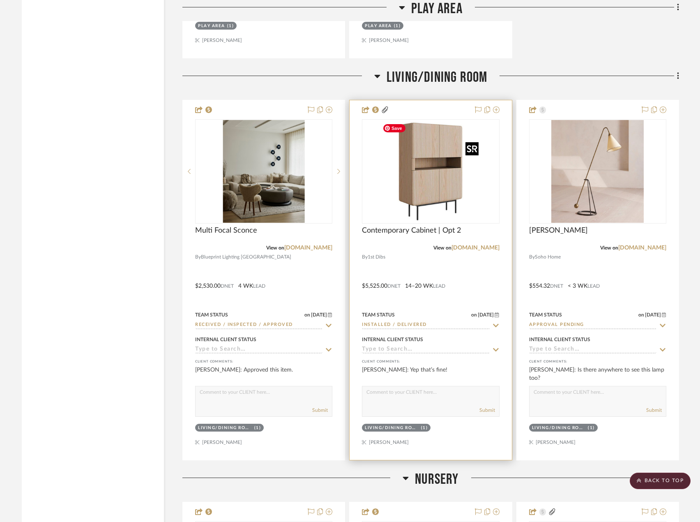
scroll to position [2471, 0]
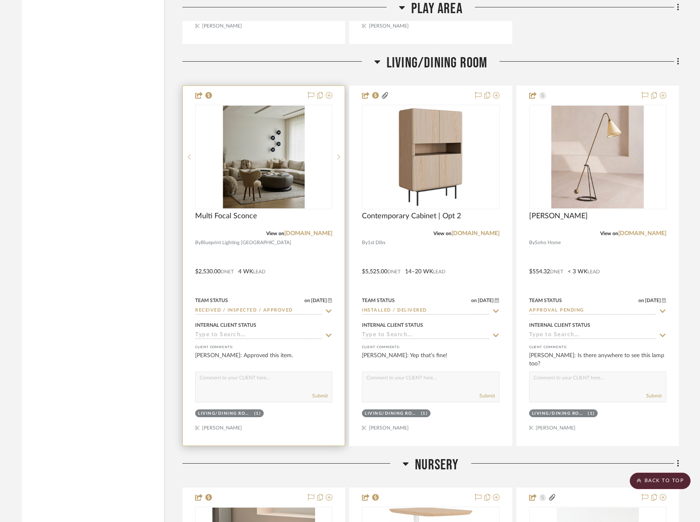
click at [281, 311] on input "Received / Inspected / Approved" at bounding box center [258, 311] width 127 height 8
paste input "Installed / Deliver"
type input "Installed / Delivered"
type input "[DATE]"
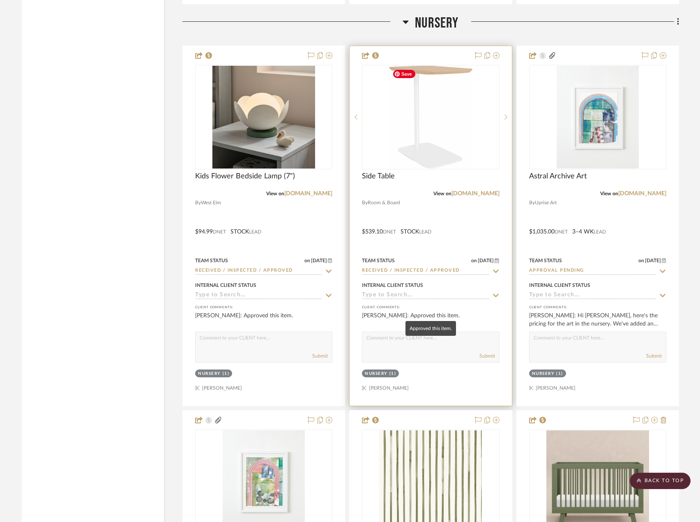
scroll to position [2922, 0]
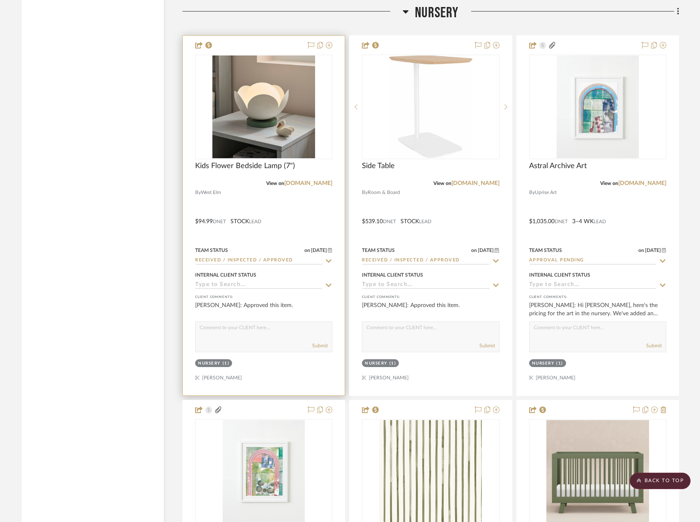
click at [288, 260] on input "Received / Inspected / Approved" at bounding box center [258, 261] width 127 height 8
paste input "Installed / Deliver"
type input "Received / Inspected / Approved"
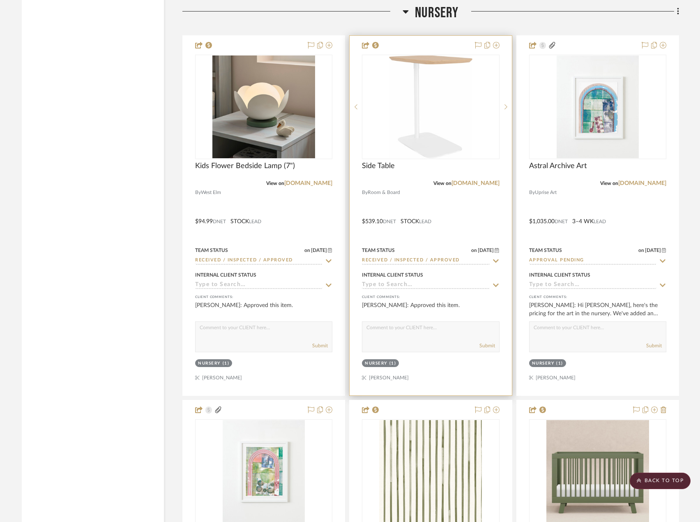
click at [410, 262] on input "Received / Inspected / Approved" at bounding box center [425, 261] width 127 height 8
paste input "Installed / Deliver"
type input "Installed / Delivered"
type input "[DATE]"
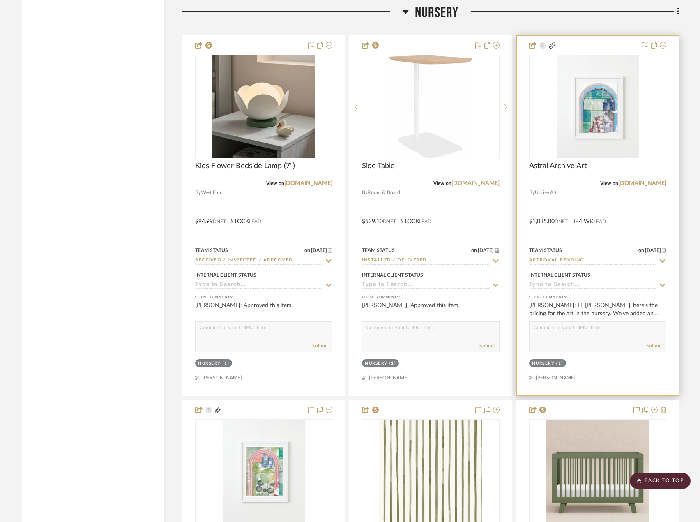
click at [550, 260] on input "Approval Pending" at bounding box center [592, 261] width 127 height 8
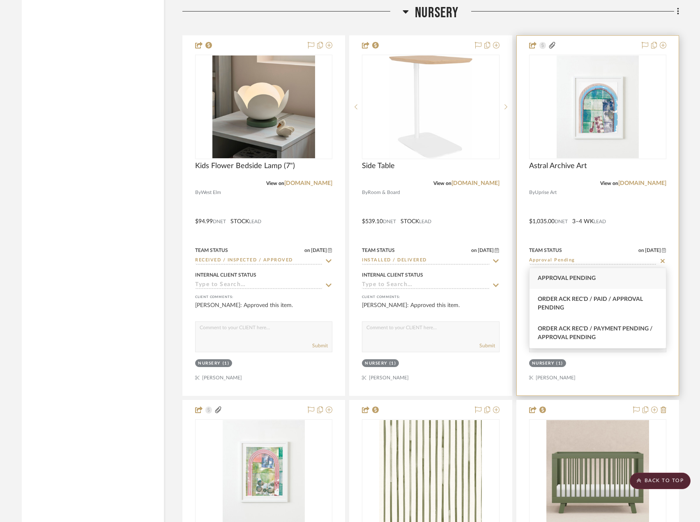
paste input "Installed / Delivered"
type input "Installed / Delivered"
type input "[DATE]"
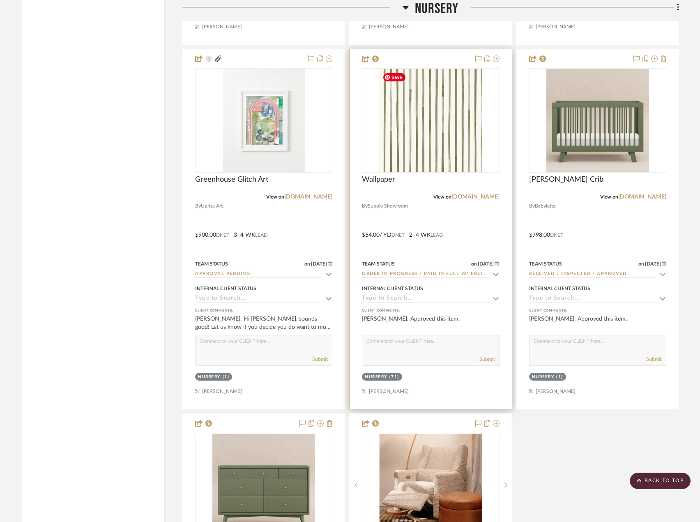
scroll to position [3292, 0]
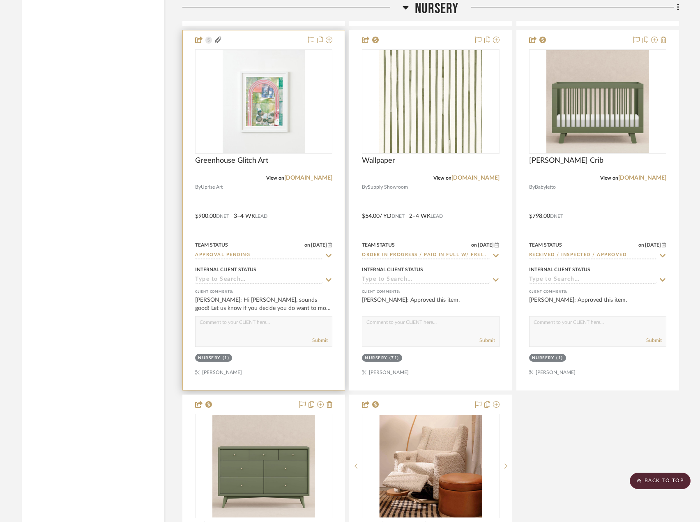
click at [268, 255] on input "Approval Pending" at bounding box center [258, 255] width 127 height 8
paste input "Installed / Delivered"
type input "Installed / Delivered"
type input "[DATE]"
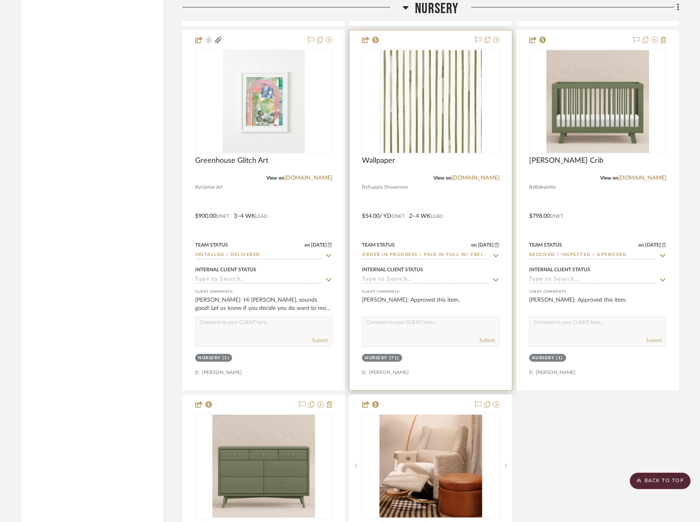
click at [382, 254] on input "Order In Progress / Paid In Full w/ Freight, No Balance due" at bounding box center [425, 255] width 127 height 8
paste input "Installed / Delivered"
click at [382, 254] on input "Order In Progress / Paid In Full w/ Freight, No Balance dueInstalled / Delivered" at bounding box center [425, 255] width 127 height 8
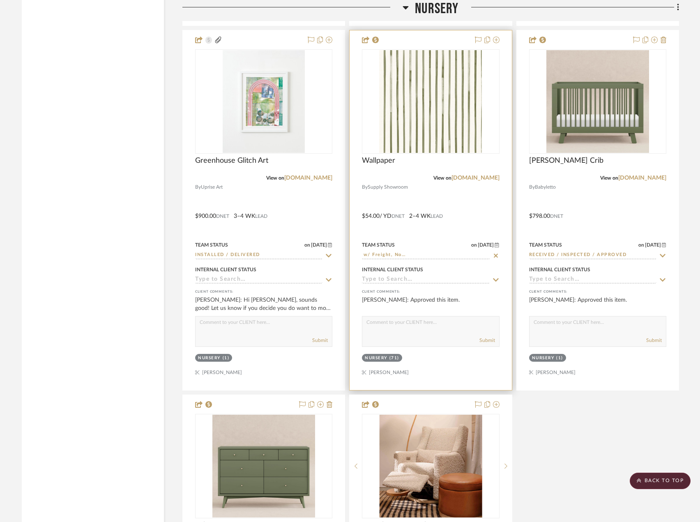
scroll to position [0, 80]
click at [382, 254] on input "Order In Progress / Paid In Full w/ Freight, No Balance dueInstalled / Delivered" at bounding box center [425, 255] width 127 height 8
paste input
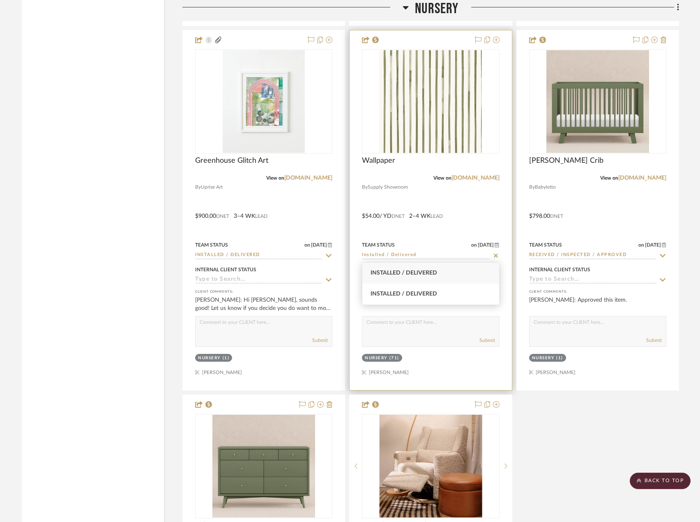
type input "Installed / Delivered"
type input "[DATE]"
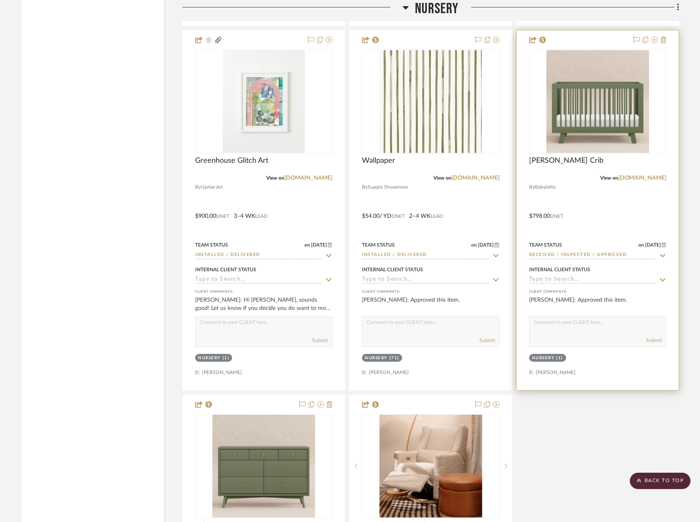
click at [612, 254] on input "Received / Inspected / Approved" at bounding box center [592, 255] width 127 height 8
paste input "Installed / Deliver"
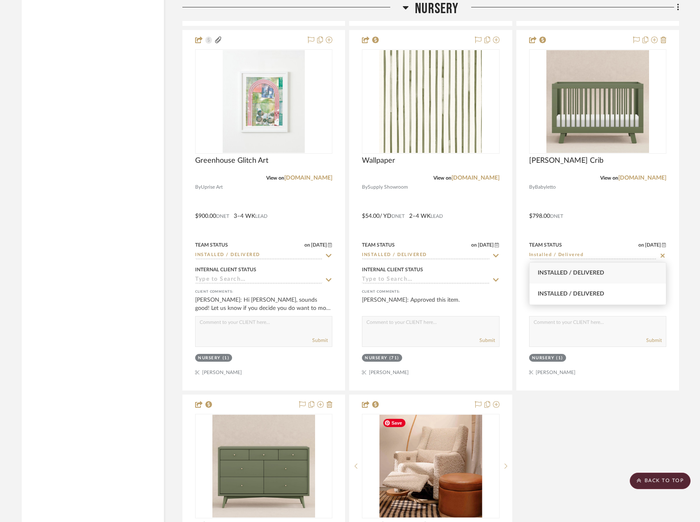
type input "Installed / Delivered"
click at [605, 446] on div "Kids Flower Bedside Lamp (7") View on [DOMAIN_NAME] By West Elm $94.99 DNET STO…" at bounding box center [430, 210] width 497 height 1089
type input "[DATE]"
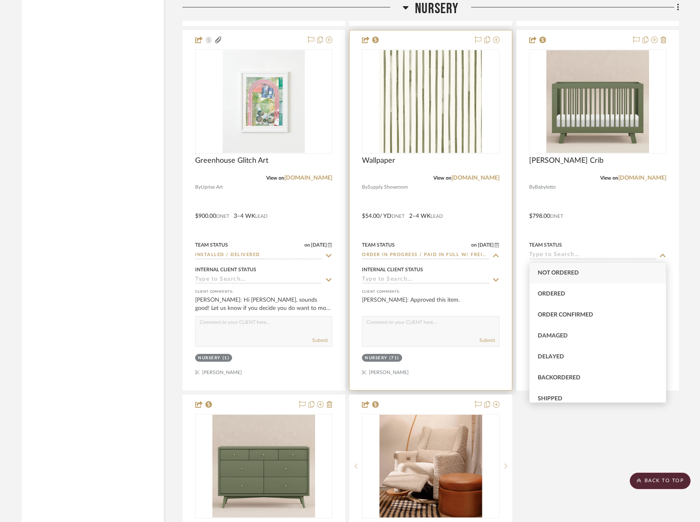
paste input
type input "Installed / Delivered"
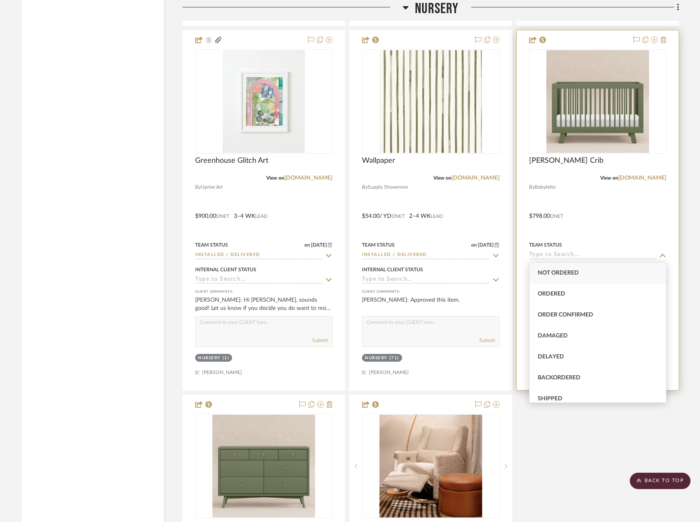
click at [564, 251] on div "Team Status [DATE]" at bounding box center [597, 250] width 137 height 20
click at [568, 256] on input at bounding box center [592, 255] width 127 height 8
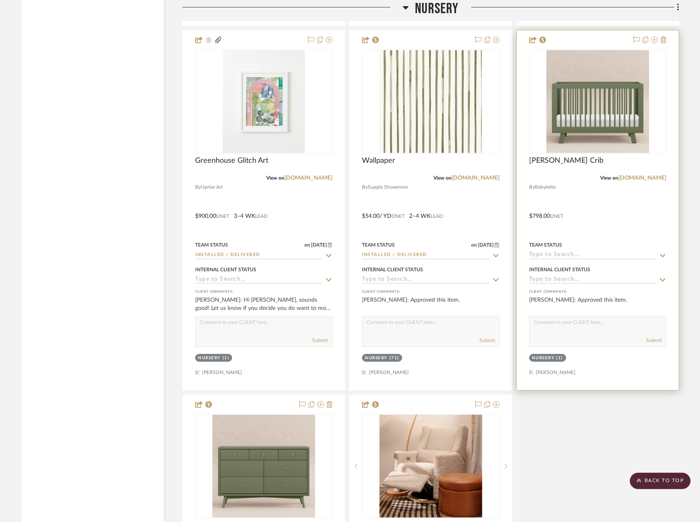
click at [595, 254] on input at bounding box center [592, 255] width 127 height 8
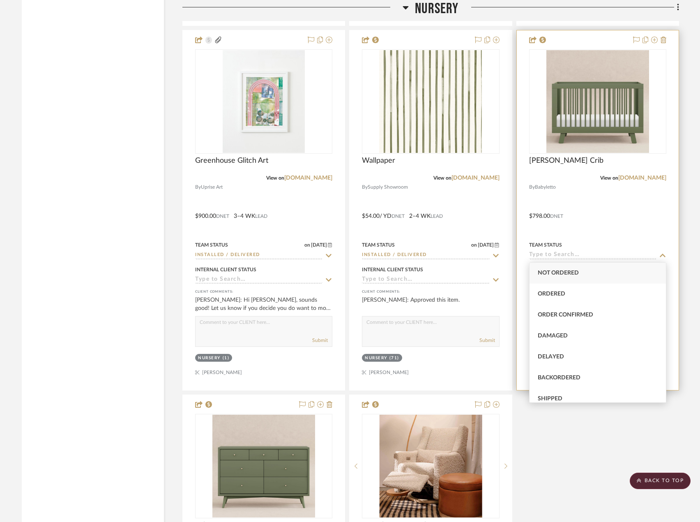
type input "s"
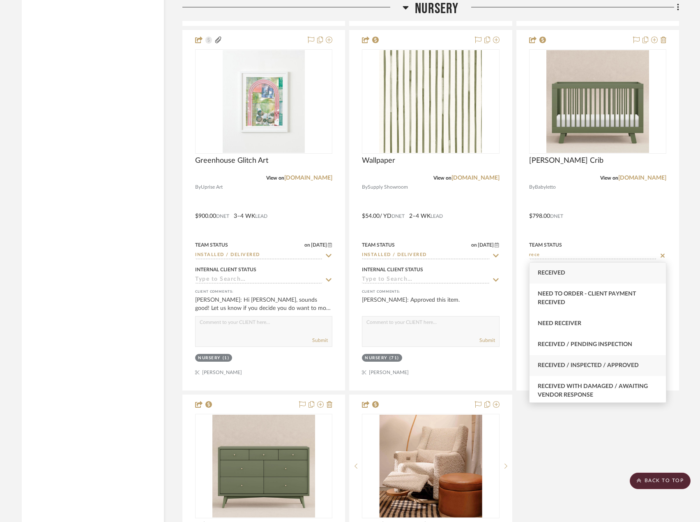
click at [591, 364] on span "Received / Inspected / Approved" at bounding box center [588, 365] width 101 height 6
type input "Received / Inspected / Approved"
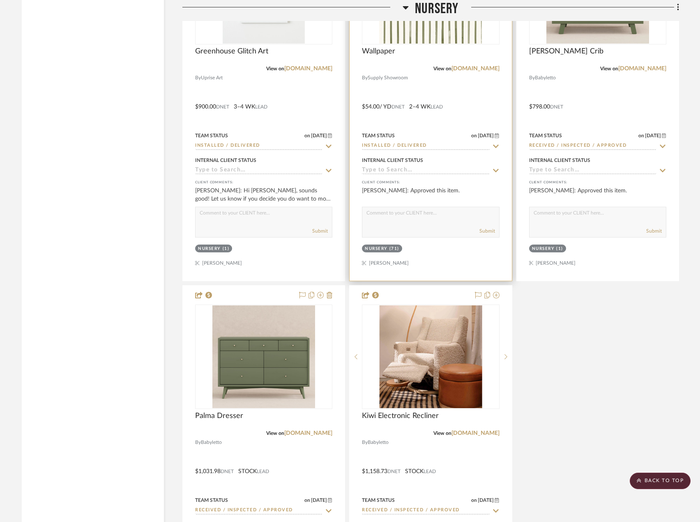
scroll to position [3333, 0]
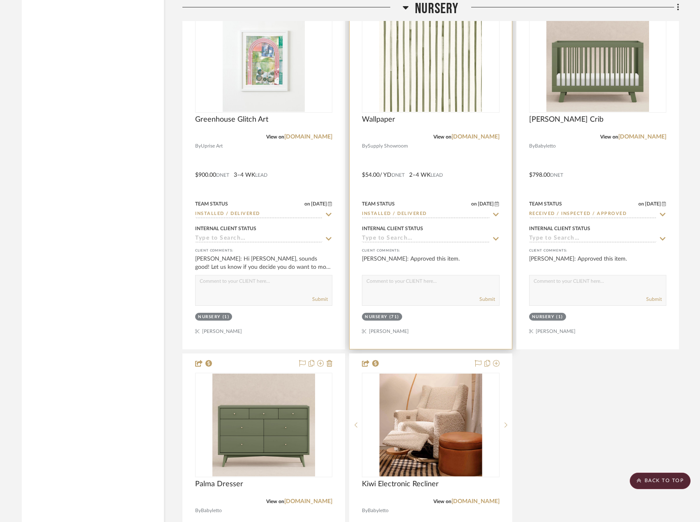
click at [419, 215] on input "Installed / Delivered" at bounding box center [425, 214] width 127 height 8
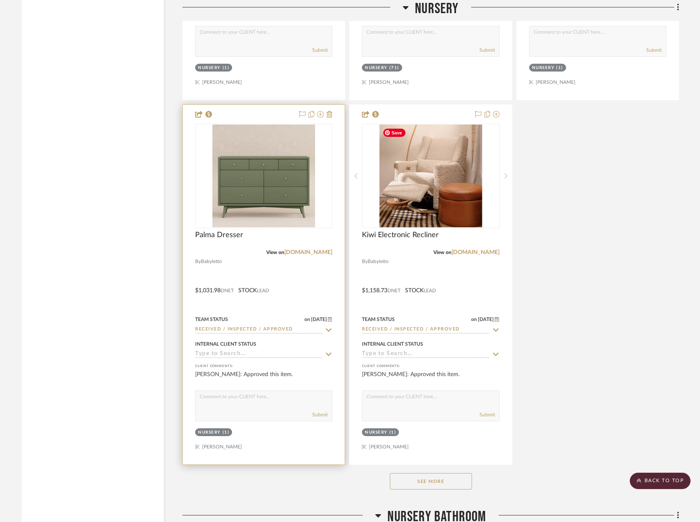
scroll to position [3621, 0]
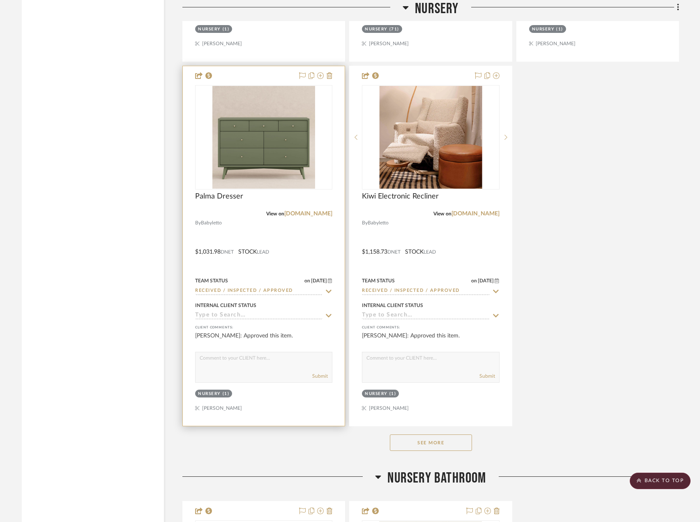
click at [293, 293] on input "Received / Inspected / Approved" at bounding box center [258, 291] width 127 height 8
paste input "Installed / Deliver"
type input "Installed / Delivered"
type input "[DATE]"
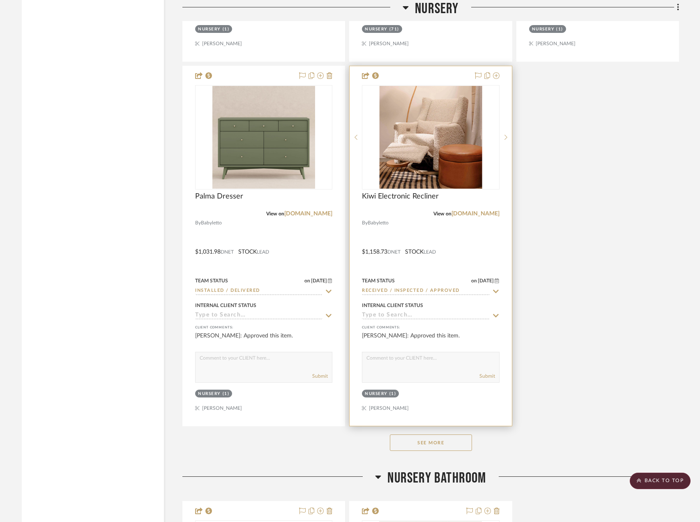
click at [410, 289] on input "Received / Inspected / Approved" at bounding box center [425, 291] width 127 height 8
paste input "Installed / Deliver"
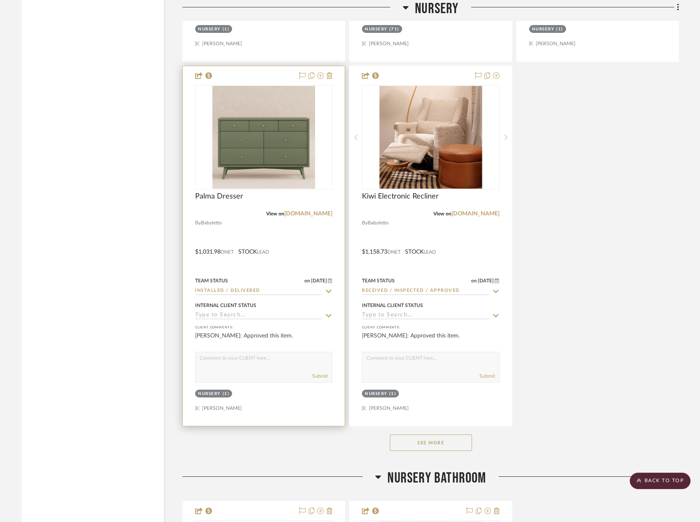
click at [259, 291] on input "Installed / Delivered" at bounding box center [258, 291] width 127 height 8
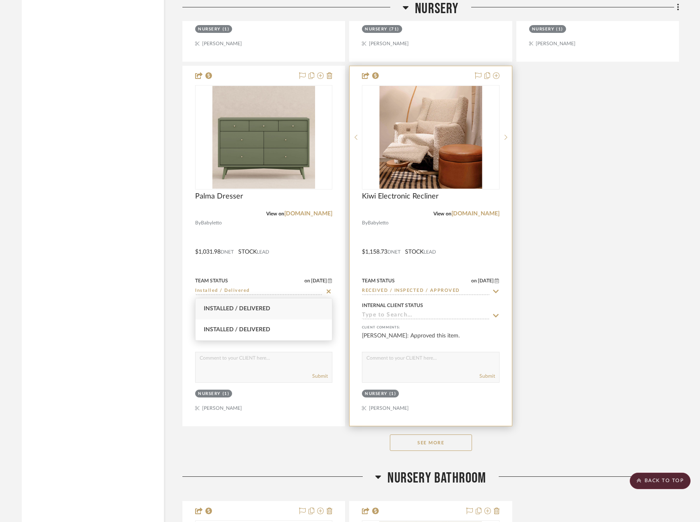
click at [421, 288] on input "Received / Inspected / Approved" at bounding box center [425, 291] width 127 height 8
paste input "Installed / Deliver"
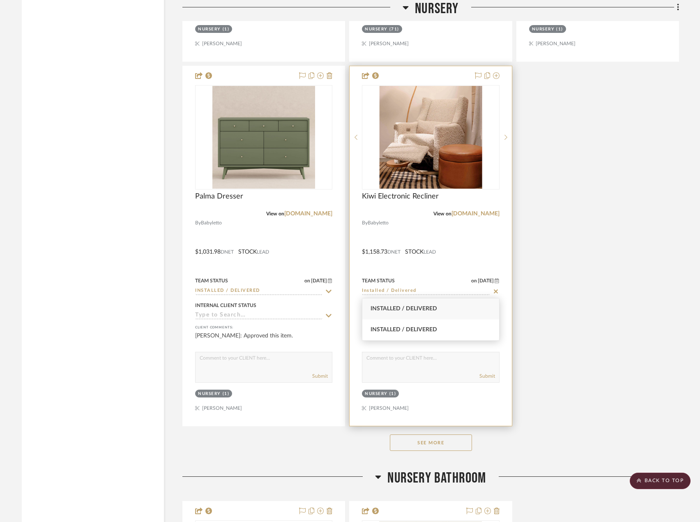
type input "Installed / Delivered"
type input "[DATE]"
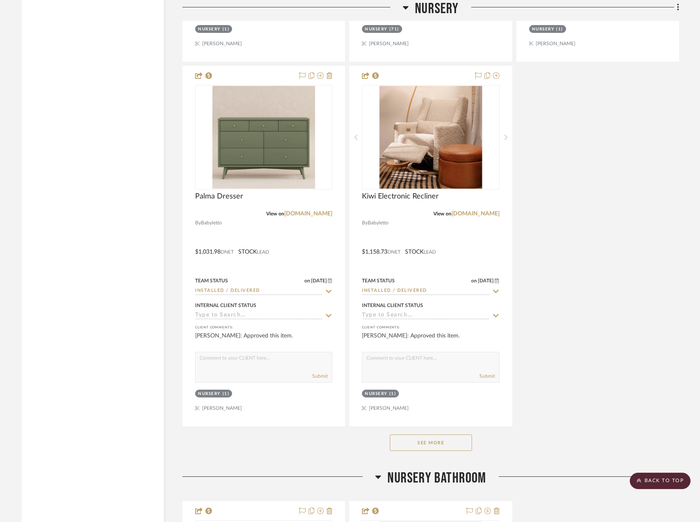
drag, startPoint x: 575, startPoint y: 262, endPoint x: 545, endPoint y: 283, distance: 36.0
click at [441, 441] on button "See More" at bounding box center [431, 442] width 82 height 16
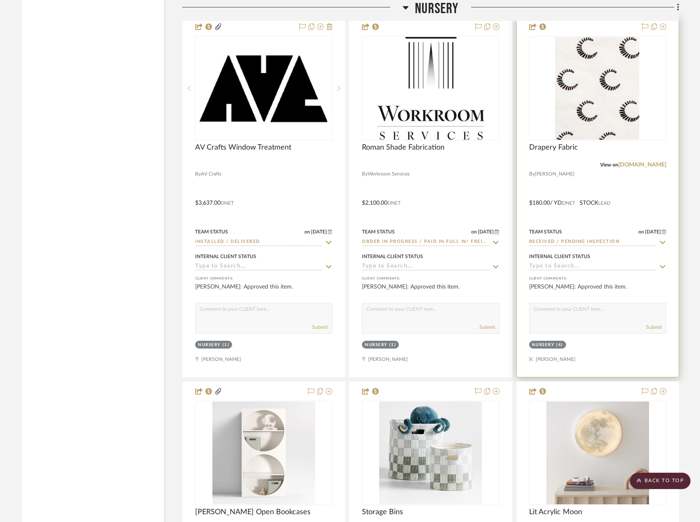
scroll to position [4032, 0]
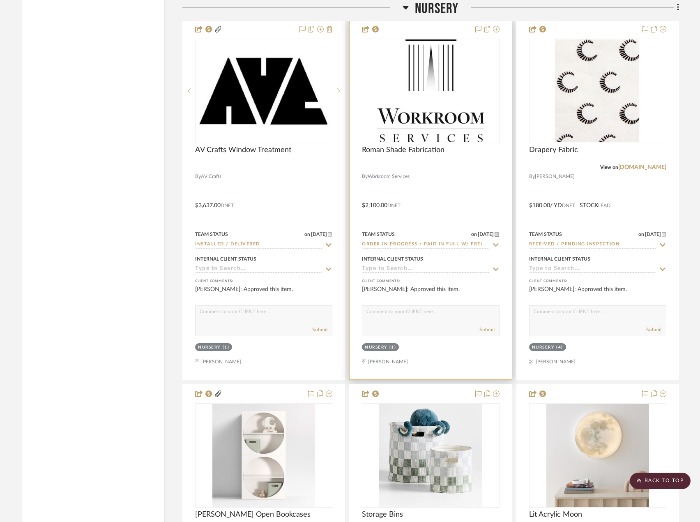
click at [392, 242] on input "Order In Progress / Paid In Full w/ Freight, No Balance due" at bounding box center [425, 245] width 127 height 8
paste input "Installed / Delivered"
type input "Installed / Delivered"
type input "[DATE]"
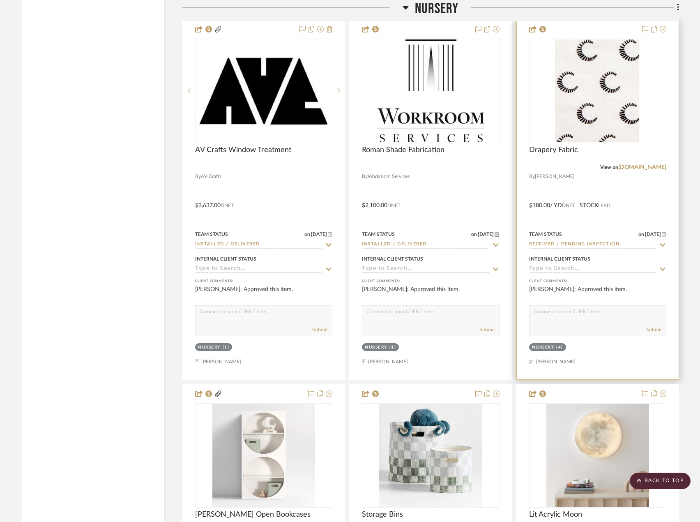
click at [562, 246] on input "Received / Pending Inspection" at bounding box center [592, 245] width 127 height 8
paste input "Installed / Delivered"
type input "Installed / Delivered"
type input "[DATE]"
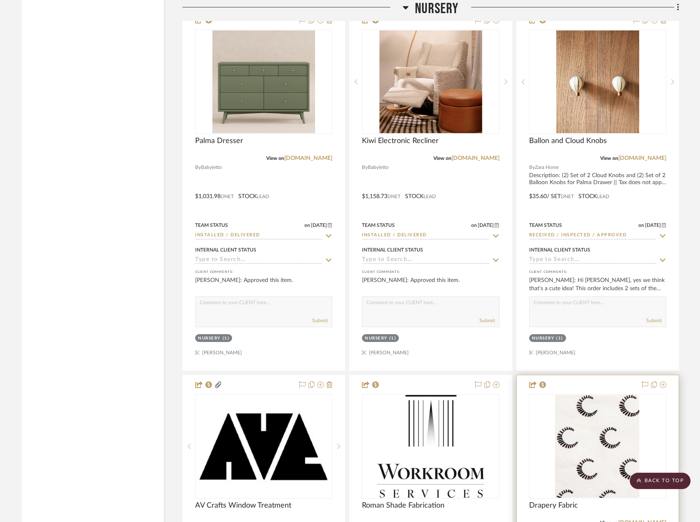
scroll to position [3662, 0]
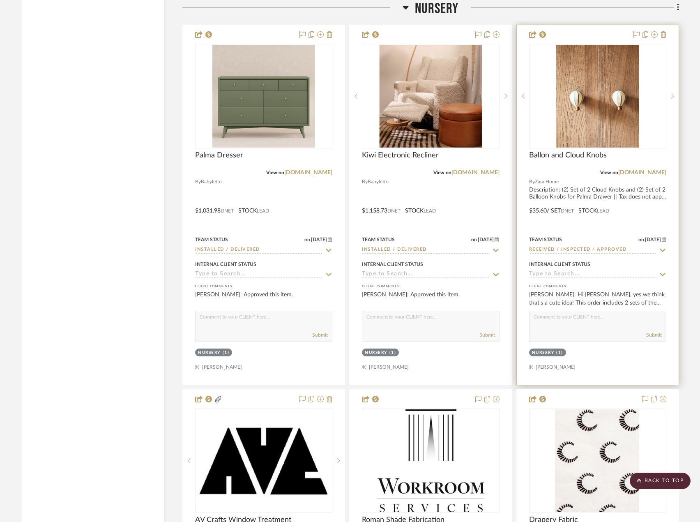
drag, startPoint x: 586, startPoint y: 247, endPoint x: 582, endPoint y: 248, distance: 4.7
click at [586, 247] on input "Received / Inspected / Approved" at bounding box center [592, 250] width 127 height 8
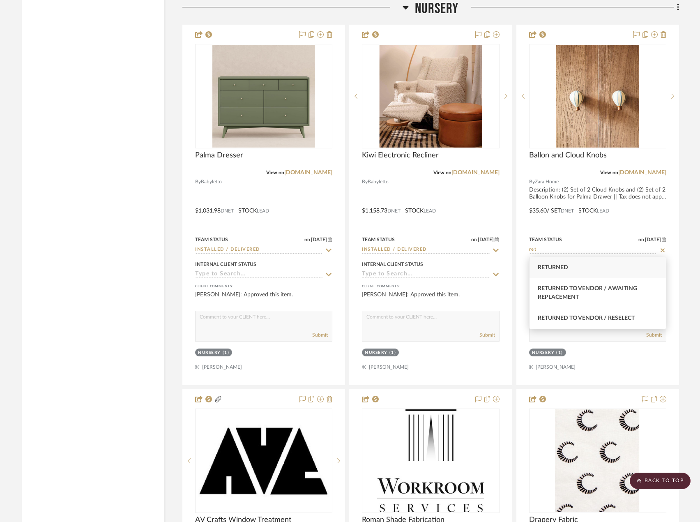
type input "ret"
click at [611, 273] on div "Returned" at bounding box center [598, 267] width 136 height 21
type input "[DATE]"
type input "Returned"
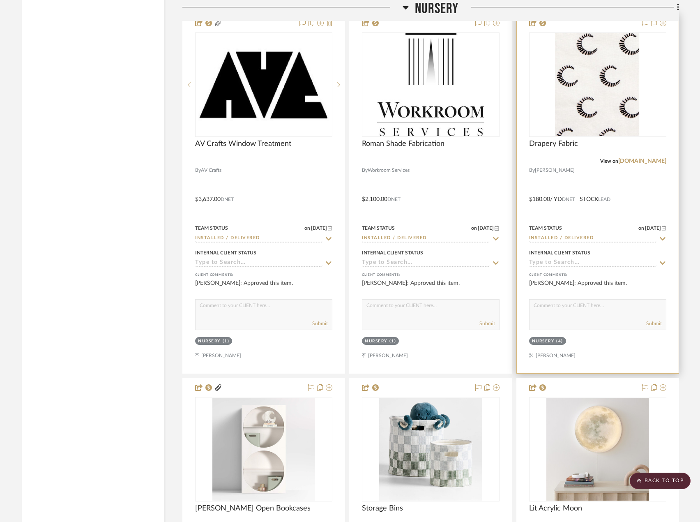
scroll to position [4237, 0]
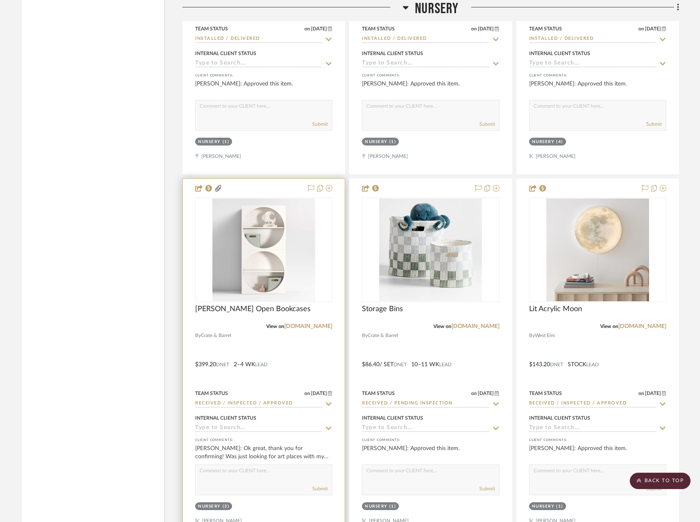
click at [293, 403] on input "Received / Inspected / Approved" at bounding box center [258, 404] width 127 height 8
paste input "Installed / Deliver"
type input "Installed / Delivered"
type input "[DATE]"
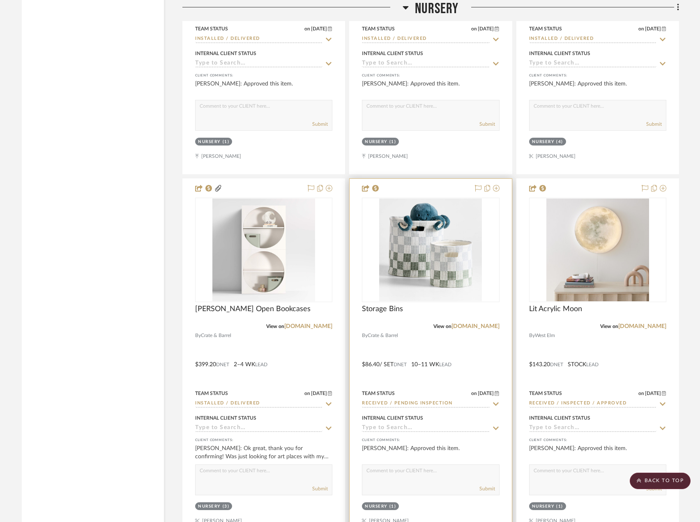
click at [399, 404] on input "Received / Pending Inspection" at bounding box center [425, 404] width 127 height 8
paste input "Installed / Delivered"
type input "Installed / Delivered"
type input "[DATE]"
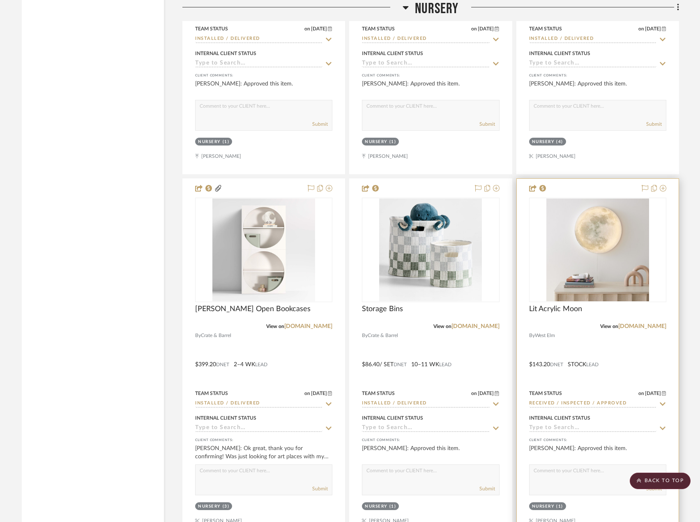
click at [590, 402] on input "Received / Inspected / Approved" at bounding box center [592, 404] width 127 height 8
paste input "Installed / Deliver"
type input "Installed / Delivered"
type input "[DATE]"
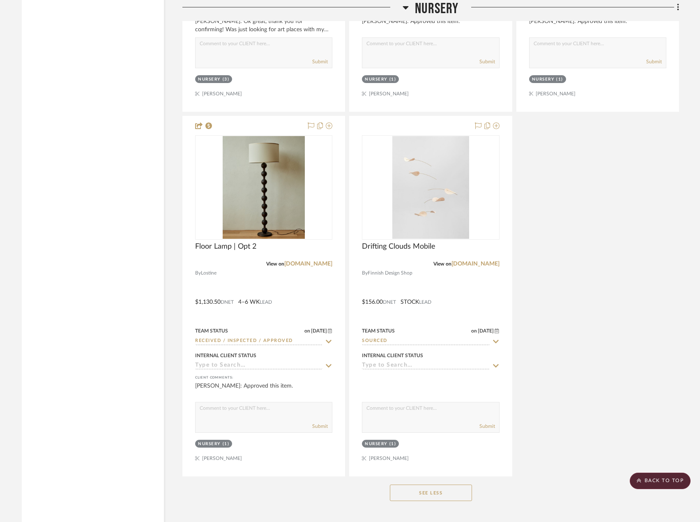
scroll to position [4689, 0]
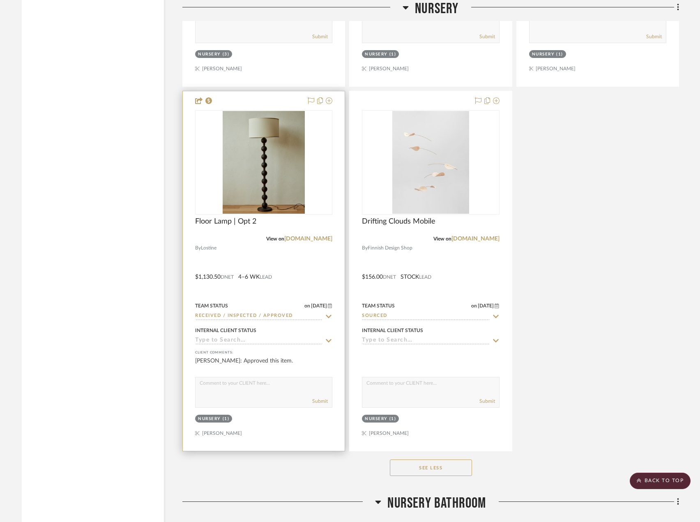
click at [293, 318] on input "Received / Inspected / Approved" at bounding box center [258, 316] width 127 height 8
paste input "Installed / Deliver"
type input "Installed / Delivered"
type input "[DATE]"
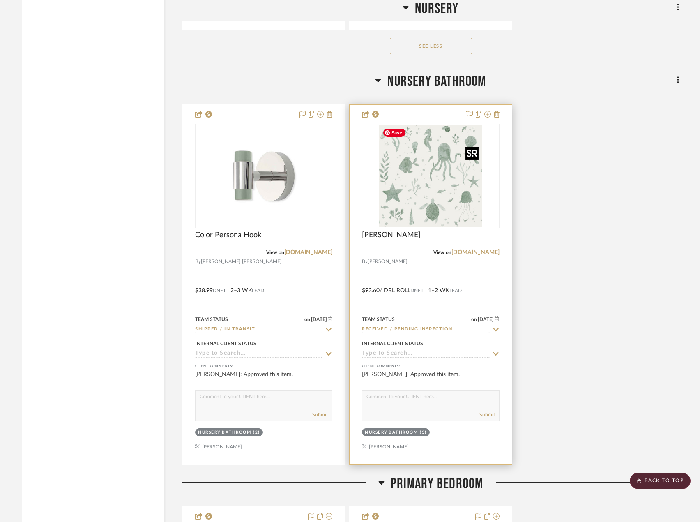
scroll to position [5141, 0]
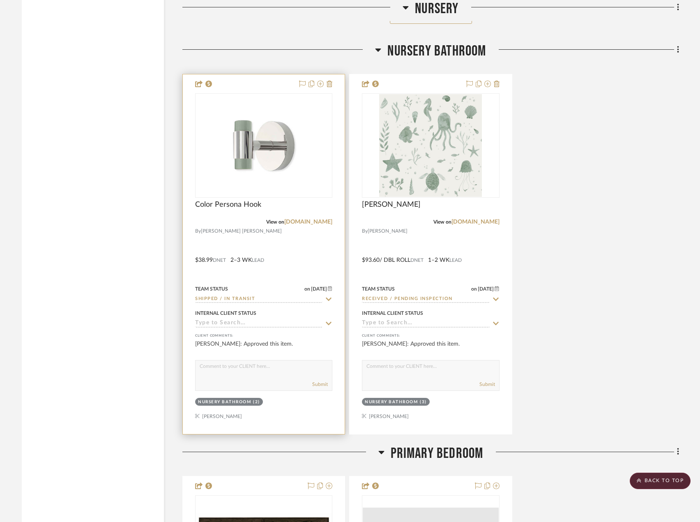
click at [239, 295] on input "Shipped / In Transit" at bounding box center [258, 299] width 127 height 8
paste input "Installed / Delivered"
type input "Installed / Delivered"
type input "[DATE]"
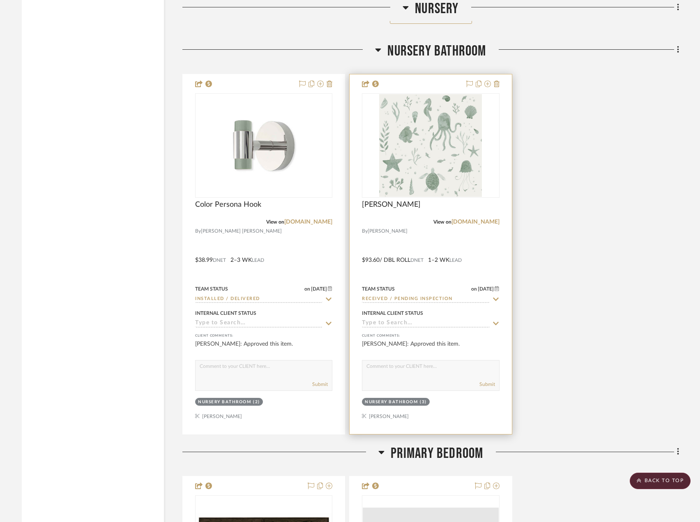
click at [409, 296] on input "Received / Pending Inspection" at bounding box center [425, 299] width 127 height 8
paste input "Installed / Delivered"
type input "Installed / Delivered"
type input "[DATE]"
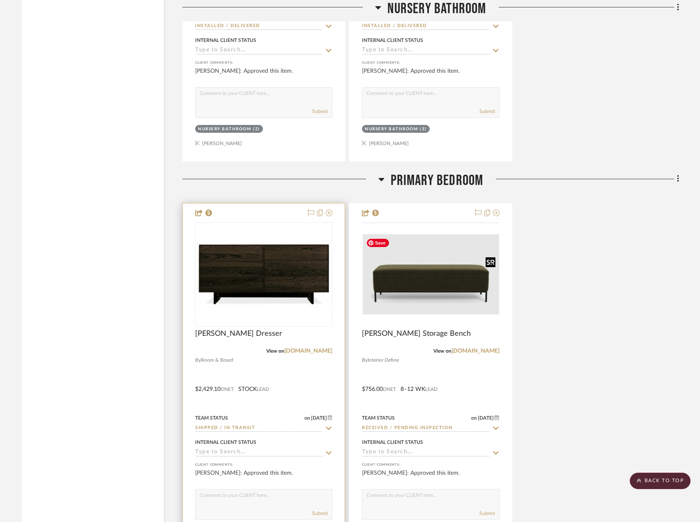
scroll to position [5429, 0]
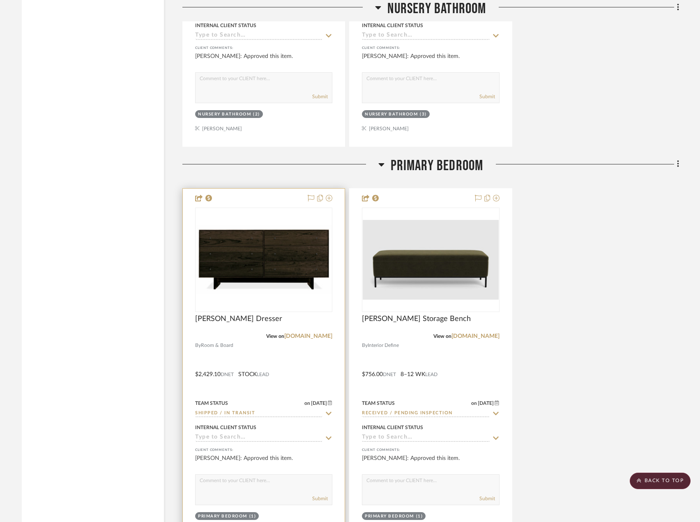
click at [269, 413] on input "Shipped / In Transit" at bounding box center [258, 414] width 127 height 8
paste input "Installed / Delivered"
type input "Installed / Delivered"
type input "[DATE]"
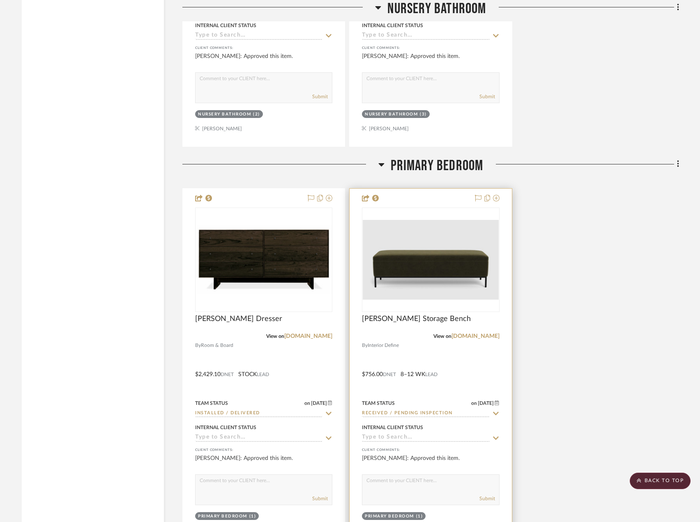
click at [450, 412] on input "Received / Pending Inspection" at bounding box center [425, 414] width 127 height 8
paste input "Installed / Delivered"
type input "Installed / Delivered"
type input "[DATE]"
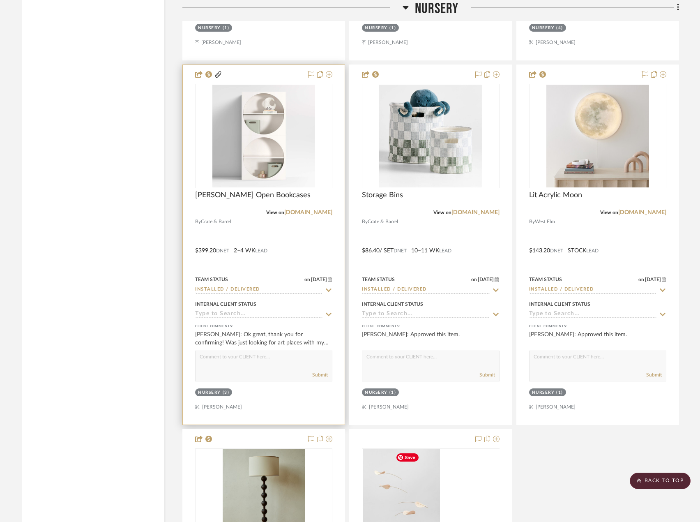
scroll to position [4278, 0]
